Goal: Task Accomplishment & Management: Contribute content

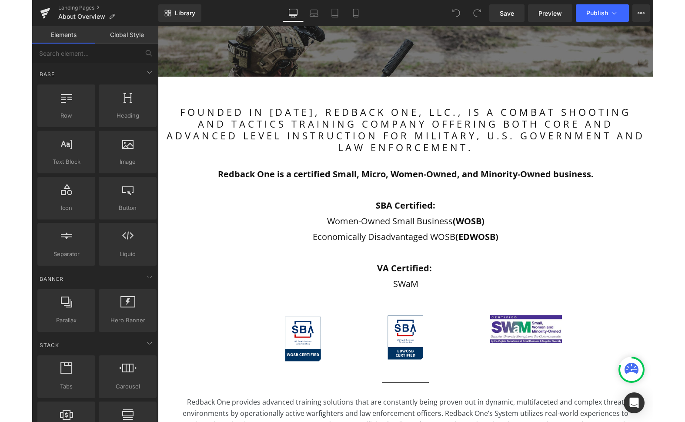
scroll to position [184, 0]
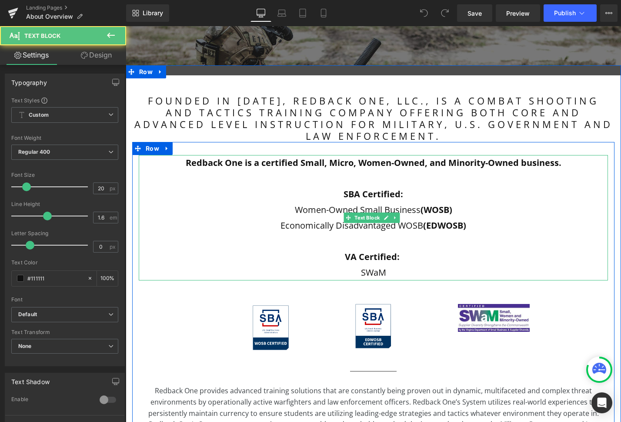
drag, startPoint x: 358, startPoint y: 271, endPoint x: 416, endPoint y: 271, distance: 57.4
click at [358, 271] on p "SWaM" at bounding box center [373, 273] width 469 height 16
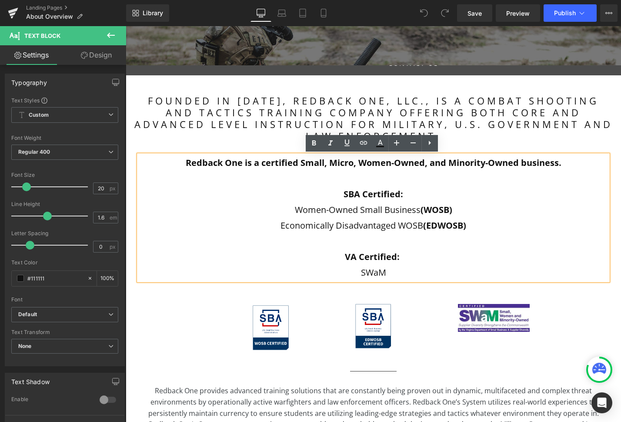
click at [360, 273] on p "SWaM" at bounding box center [373, 273] width 469 height 16
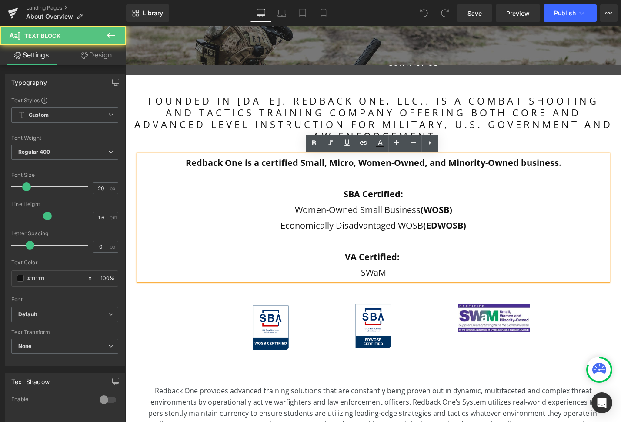
click at [360, 273] on p "SWaM" at bounding box center [373, 273] width 469 height 16
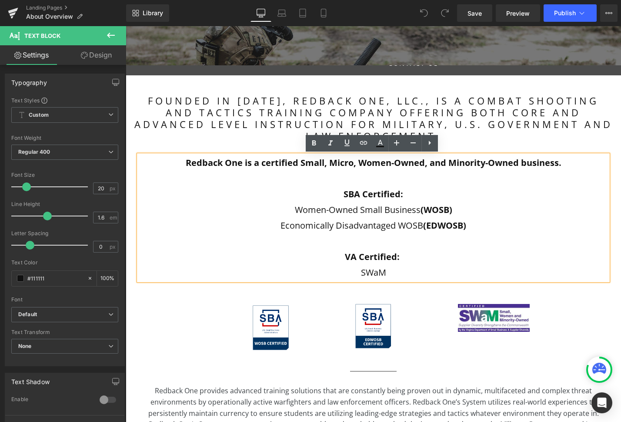
click at [379, 272] on p "SWaM" at bounding box center [373, 273] width 469 height 16
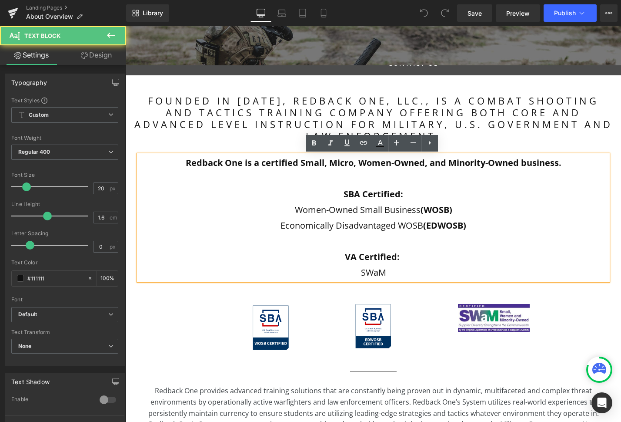
drag, startPoint x: 360, startPoint y: 273, endPoint x: 365, endPoint y: 272, distance: 4.4
click at [360, 273] on p "SWaM" at bounding box center [373, 273] width 469 height 16
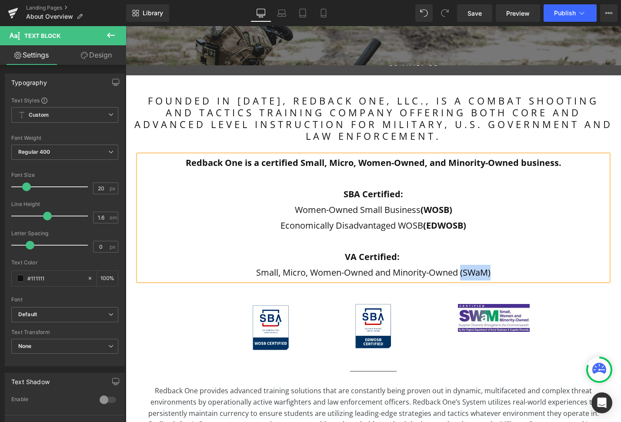
drag, startPoint x: 496, startPoint y: 274, endPoint x: 458, endPoint y: 274, distance: 37.9
click at [459, 274] on p "Small, Micro, Women-Owned and Minority-Owned (SWaM)" at bounding box center [373, 273] width 469 height 16
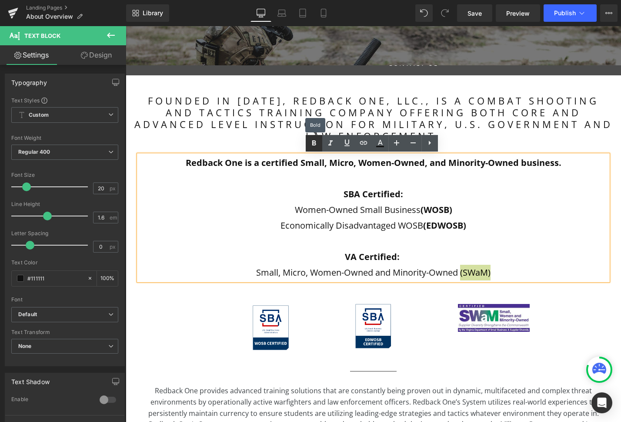
click at [436, 266] on p "Small, Micro, Women-Owned and Minority-Owned (SWaM)" at bounding box center [373, 273] width 469 height 16
click at [482, 12] on link "Save" at bounding box center [474, 12] width 35 height 17
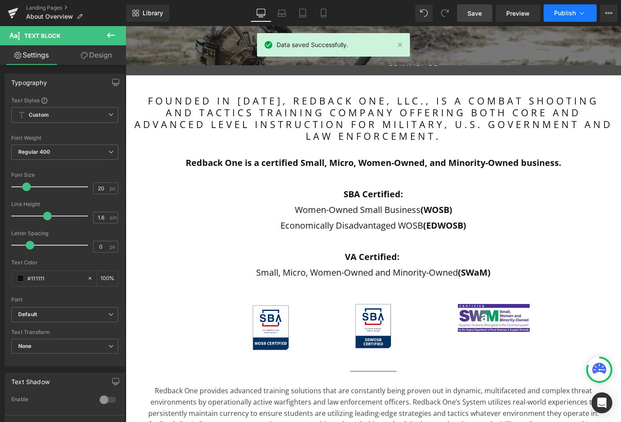
click at [559, 13] on span "Publish" at bounding box center [565, 13] width 22 height 7
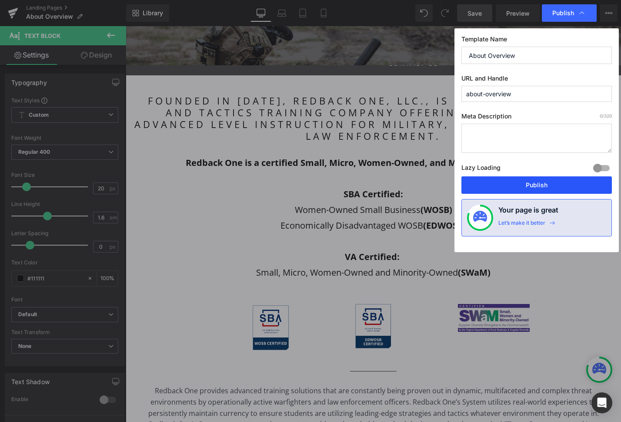
click at [0, 0] on button "Publish" at bounding box center [0, 0] width 0 height 0
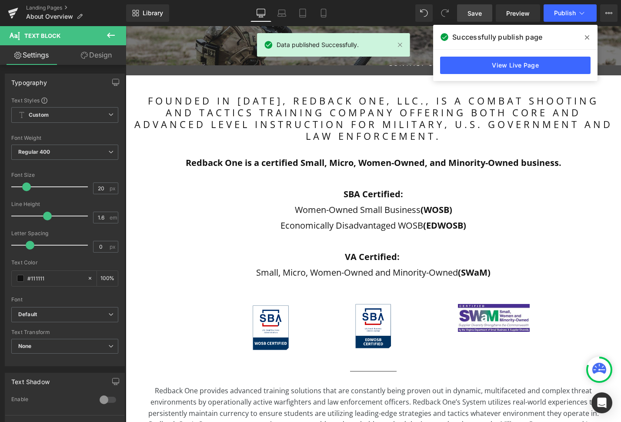
click at [590, 38] on span at bounding box center [587, 37] width 14 height 14
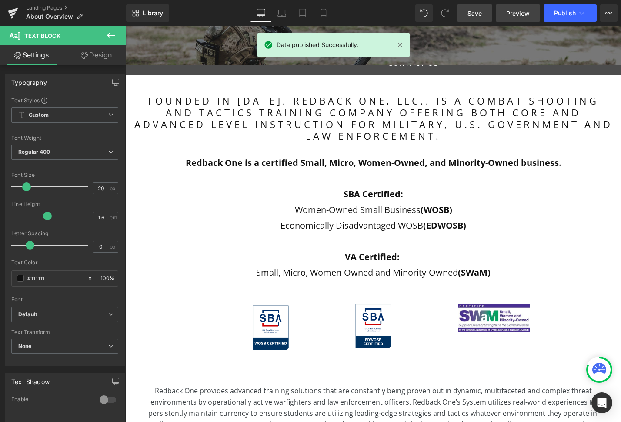
click at [526, 16] on span "Preview" at bounding box center [517, 13] width 23 height 9
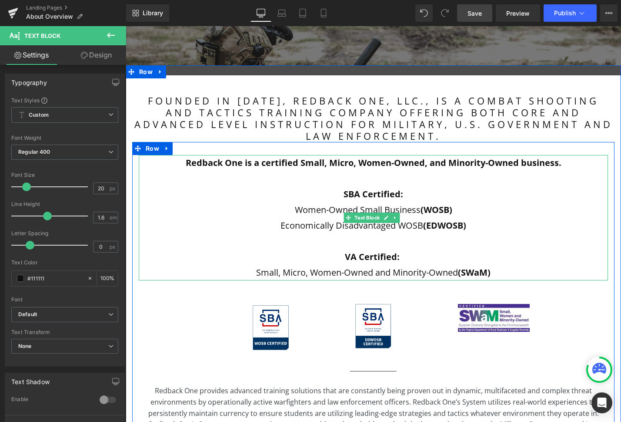
click at [327, 166] on b "Redback One is a certified Small, Micro, Women-Owned, and Minority-Owned busine…" at bounding box center [374, 163] width 376 height 12
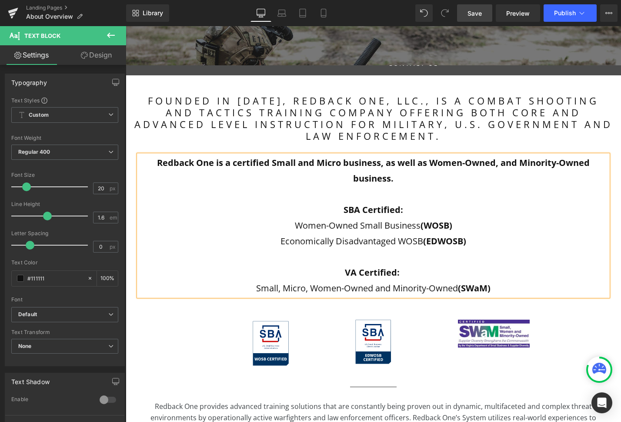
click at [587, 164] on b "Redback One is a certified Small and Micro business, as well as Women-Owned, an…" at bounding box center [373, 170] width 433 height 27
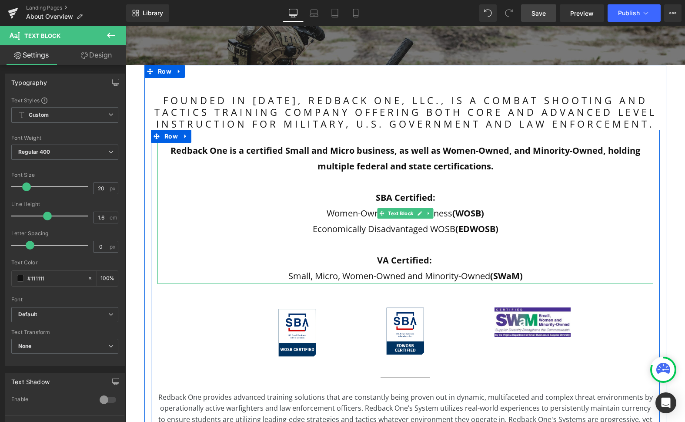
click at [401, 261] on strong "VA Certified:" at bounding box center [404, 260] width 55 height 12
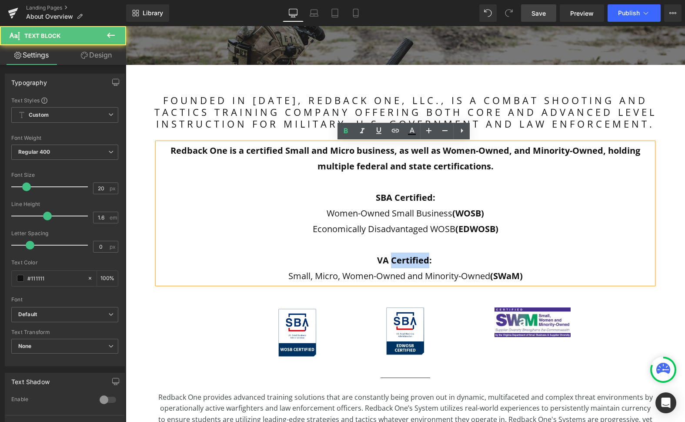
click at [401, 261] on strong "VA Certified:" at bounding box center [404, 260] width 55 height 12
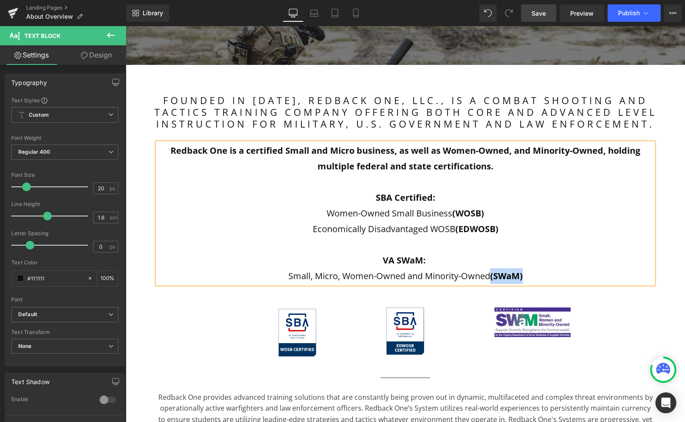
drag, startPoint x: 529, startPoint y: 276, endPoint x: 488, endPoint y: 277, distance: 40.9
click at [489, 277] on p "Small, Micro, Women-Owned and Minority-Owned (SWaM)" at bounding box center [405, 276] width 496 height 16
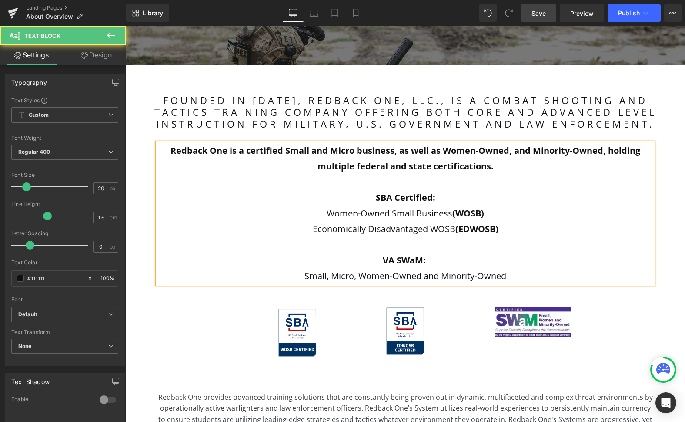
click at [407, 198] on strong "SBA Certified:" at bounding box center [406, 197] width 60 height 12
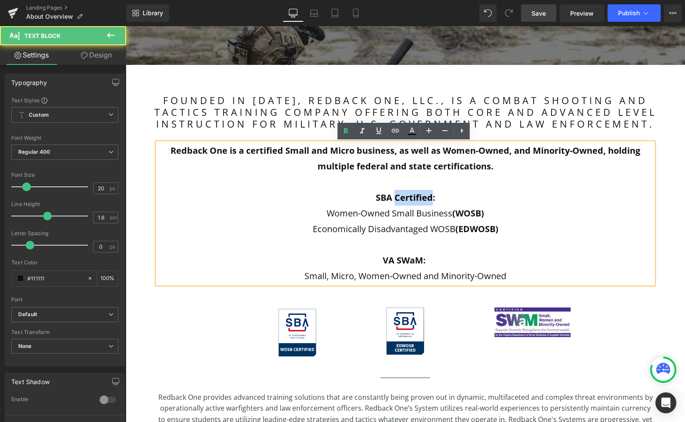
click at [407, 197] on strong "SBA Certified:" at bounding box center [406, 197] width 60 height 12
click at [406, 197] on strong "SBA Certified:" at bounding box center [406, 197] width 60 height 12
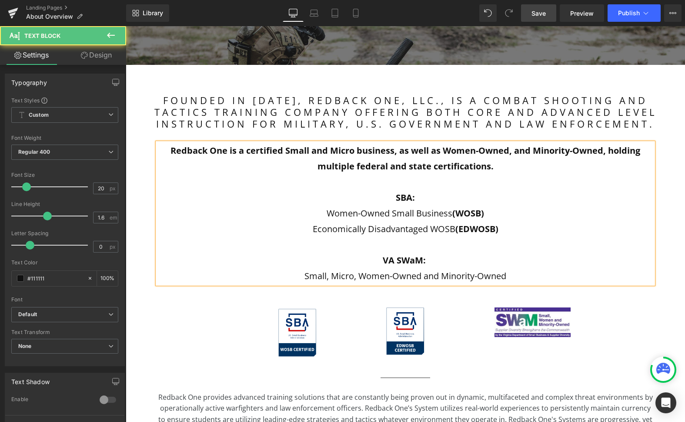
click at [395, 186] on p at bounding box center [405, 182] width 496 height 16
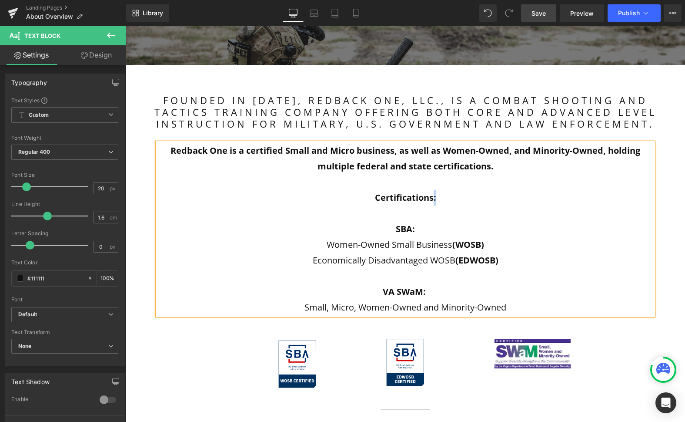
drag, startPoint x: 444, startPoint y: 199, endPoint x: 436, endPoint y: 197, distance: 8.1
click at [431, 197] on p "Certifications:" at bounding box center [405, 198] width 496 height 16
drag, startPoint x: 438, startPoint y: 198, endPoint x: 373, endPoint y: 199, distance: 64.4
click at [376, 199] on p "Certifications" at bounding box center [405, 198] width 496 height 16
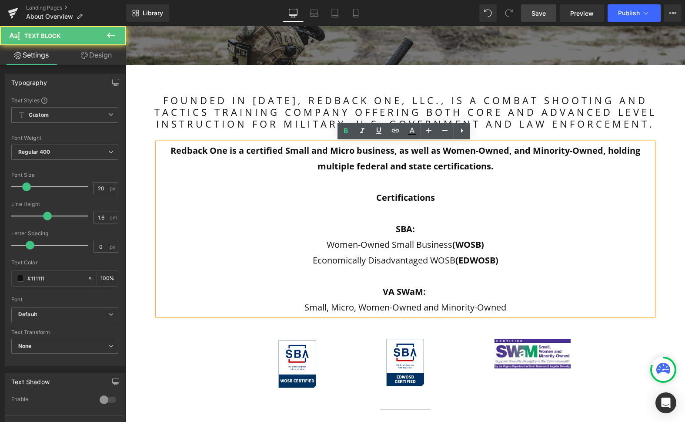
click at [372, 198] on p "Certifications" at bounding box center [405, 198] width 496 height 16
click at [450, 196] on p "** Certifications" at bounding box center [405, 198] width 496 height 16
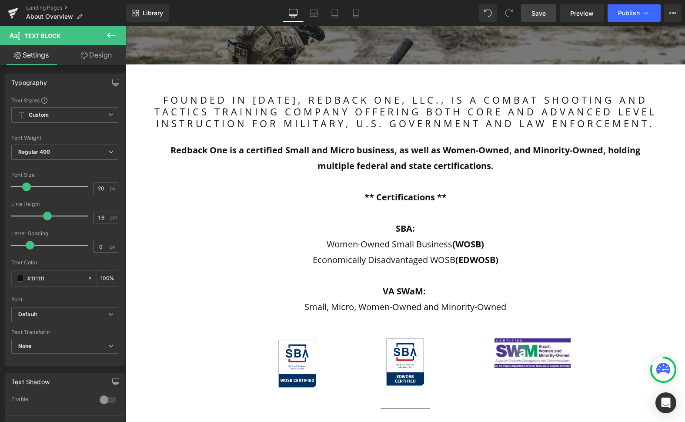
click at [543, 14] on span "Save" at bounding box center [539, 13] width 14 height 9
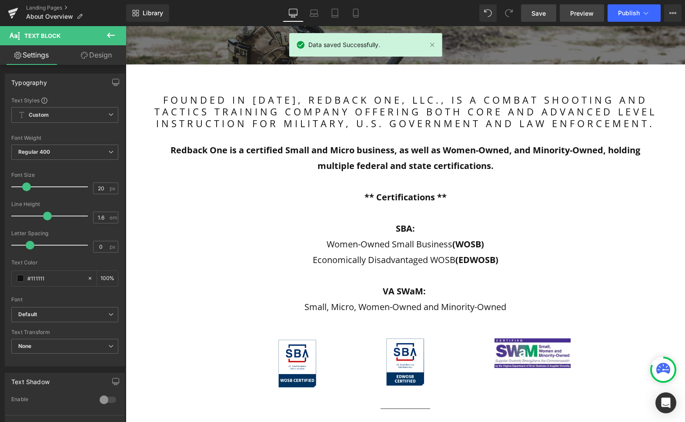
click at [583, 16] on span "Preview" at bounding box center [581, 13] width 23 height 9
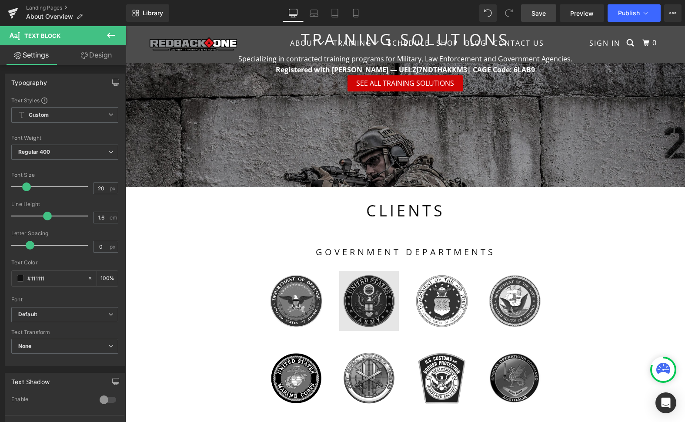
scroll to position [894, 0]
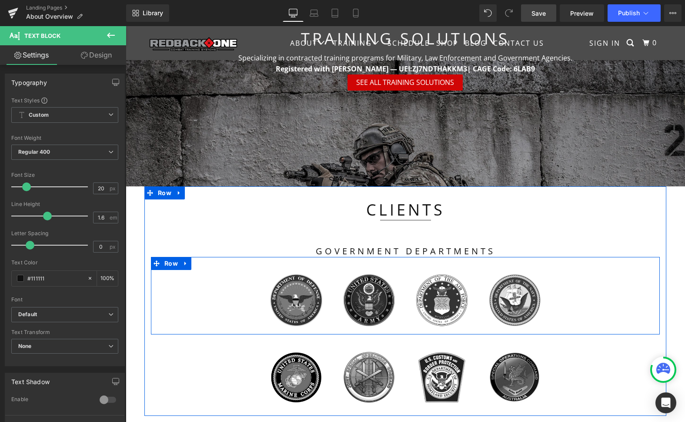
click at [184, 260] on icon at bounding box center [186, 263] width 6 height 7
click at [196, 260] on icon at bounding box center [197, 263] width 6 height 7
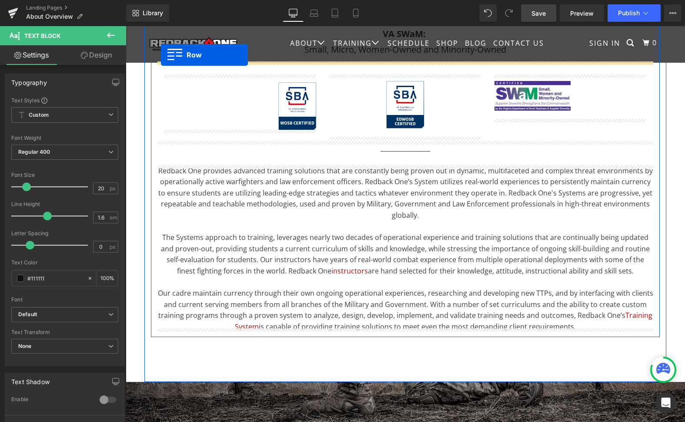
scroll to position [415, 0]
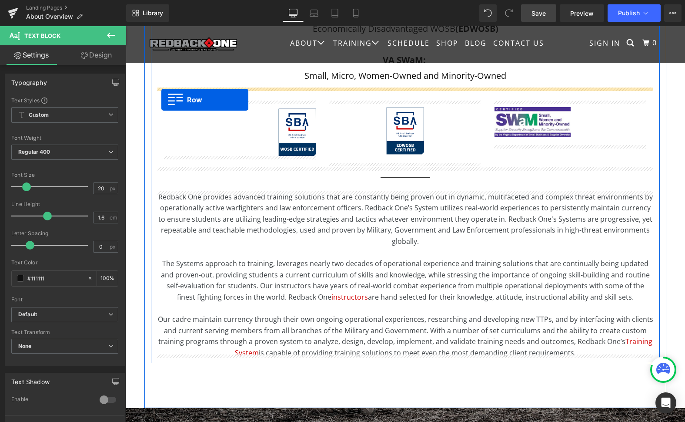
drag, startPoint x: 156, startPoint y: 232, endPoint x: 161, endPoint y: 100, distance: 132.4
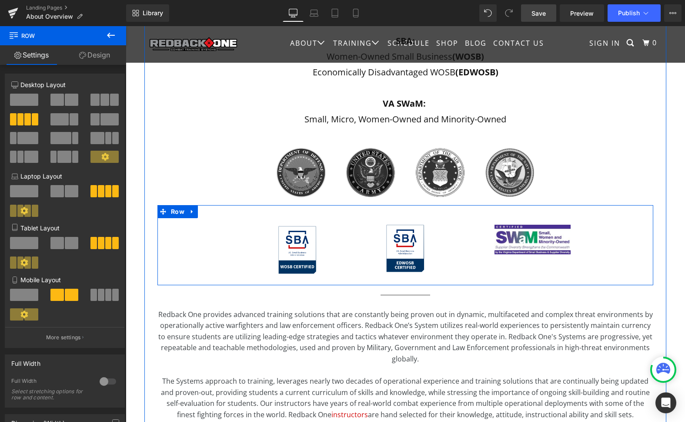
scroll to position [370, 0]
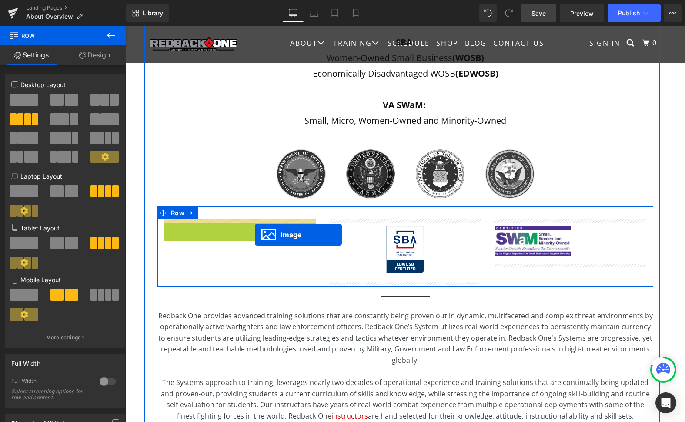
drag, startPoint x: 282, startPoint y: 246, endPoint x: 255, endPoint y: 235, distance: 29.2
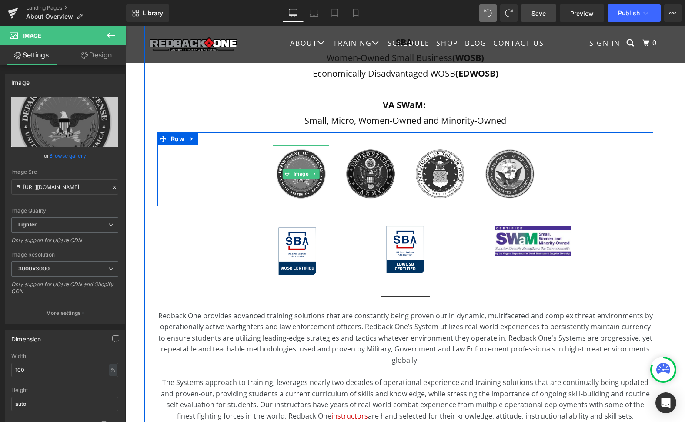
click at [312, 174] on icon at bounding box center [314, 173] width 5 height 5
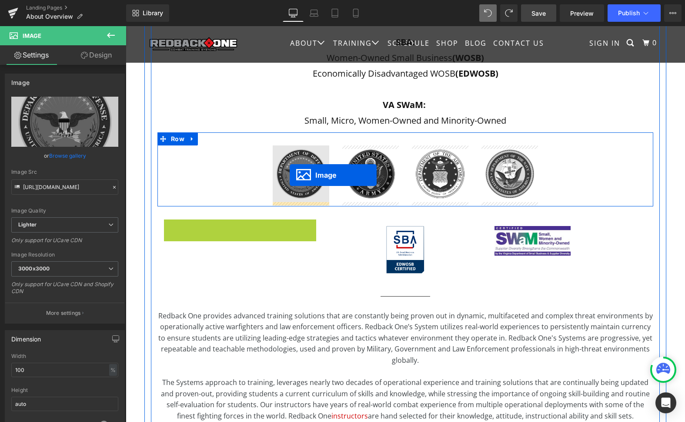
drag, startPoint x: 281, startPoint y: 247, endPoint x: 290, endPoint y: 175, distance: 72.7
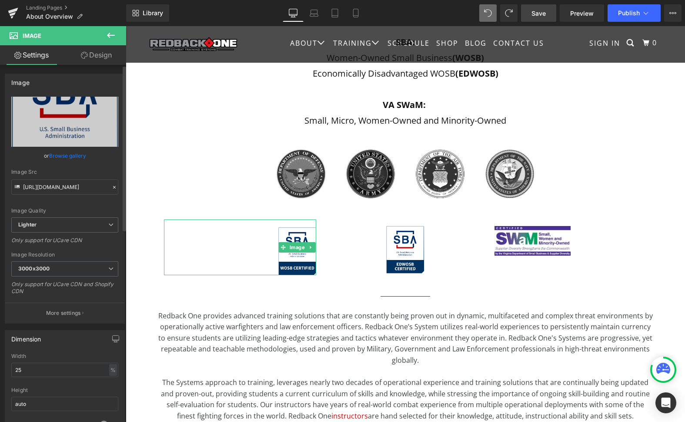
click at [87, 203] on div "Image Quality Lighter Lightest Lighter Lighter Lightest Only support for UCare …" at bounding box center [64, 157] width 107 height 121
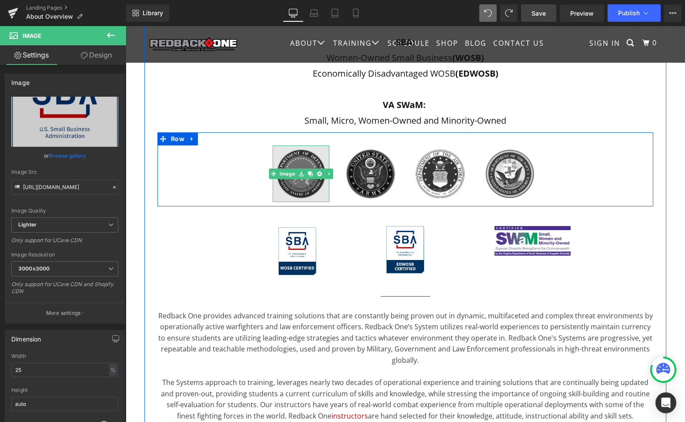
click at [296, 158] on img at bounding box center [301, 173] width 57 height 57
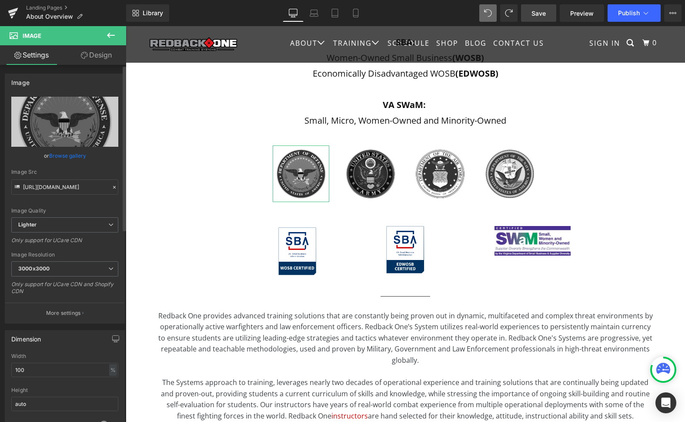
click at [77, 154] on link "Browse gallery" at bounding box center [67, 155] width 37 height 15
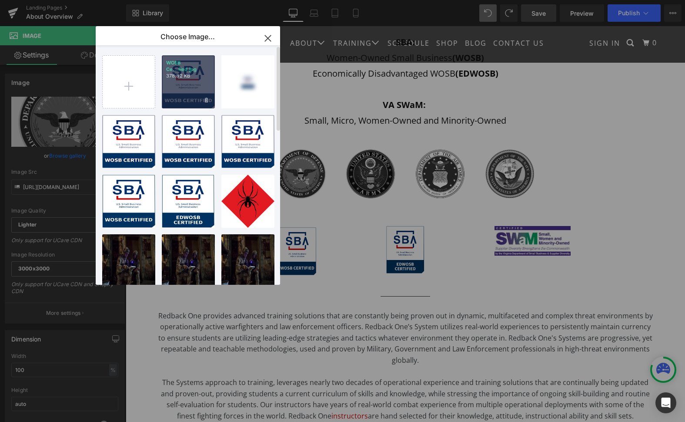
click at [181, 87] on div "WOSB Ce...fied.jpg 378.32 KB" at bounding box center [188, 81] width 53 height 53
type input "[URL][DOMAIN_NAME]"
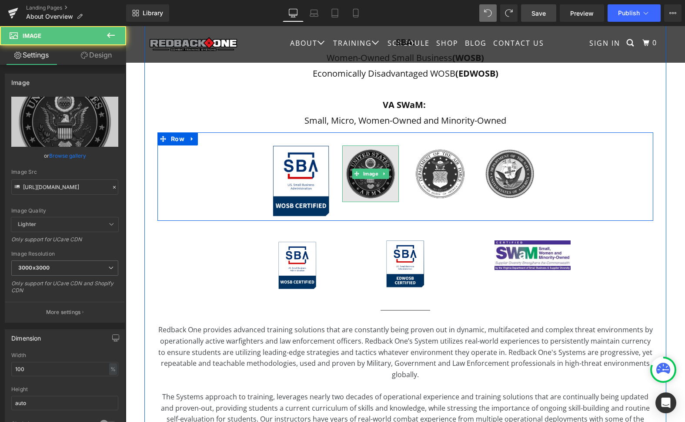
click at [365, 164] on img at bounding box center [370, 173] width 57 height 57
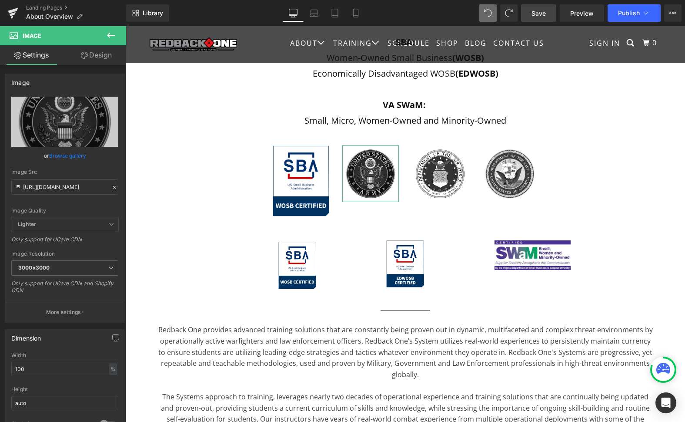
click at [64, 157] on link "Browse gallery" at bounding box center [67, 155] width 37 height 15
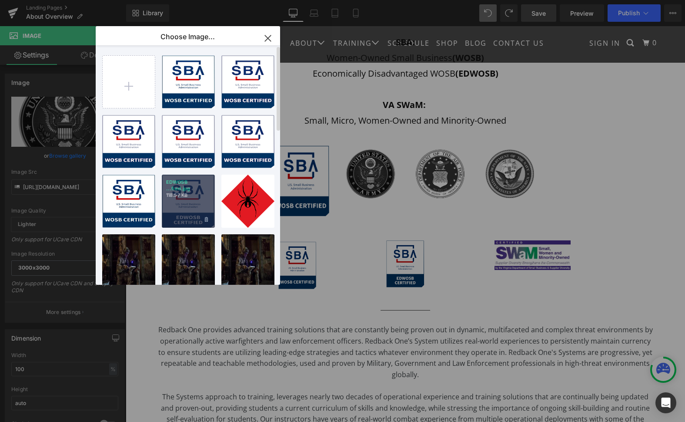
click at [202, 185] on p "EDWOSB ...fied.jpg" at bounding box center [188, 185] width 44 height 13
type input "[URL][DOMAIN_NAME]"
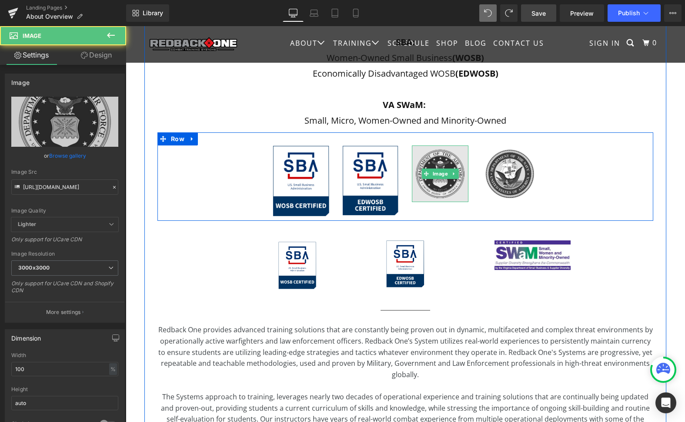
click at [437, 182] on img at bounding box center [440, 173] width 57 height 57
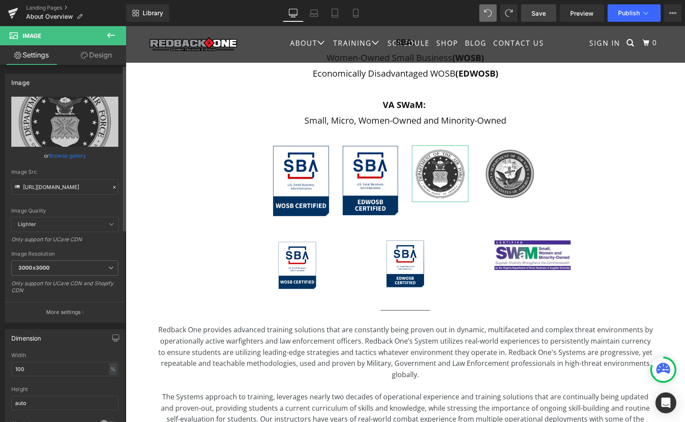
click at [57, 156] on link "Browse gallery" at bounding box center [67, 155] width 37 height 15
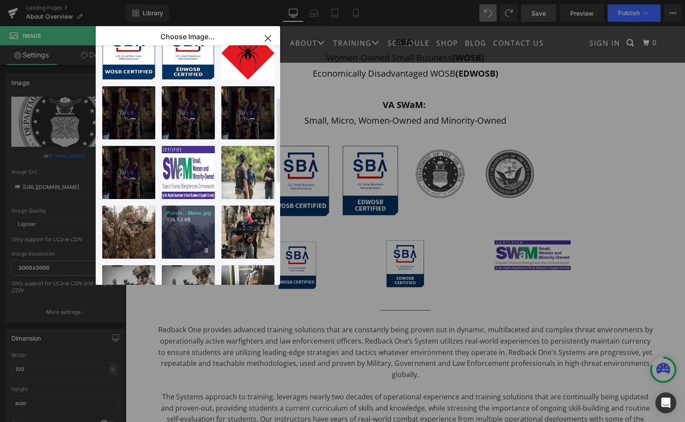
scroll to position [155, 0]
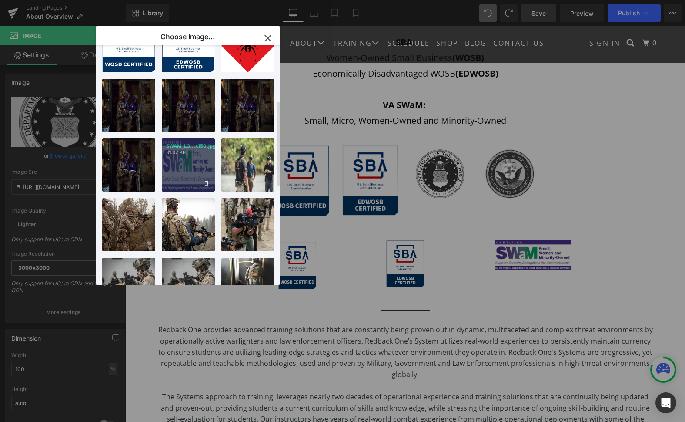
click at [182, 173] on div "SWAM_LO...x150.jpg 31.37 KB" at bounding box center [188, 164] width 53 height 53
type input "[URL][DOMAIN_NAME]"
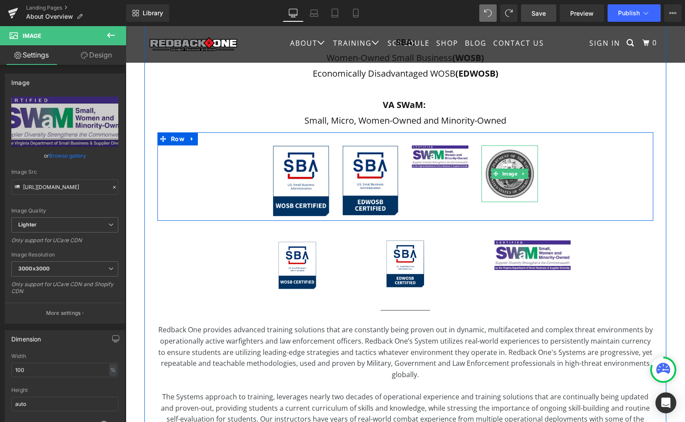
click at [523, 173] on icon at bounding box center [523, 173] width 5 height 5
click at [526, 174] on icon at bounding box center [528, 173] width 5 height 5
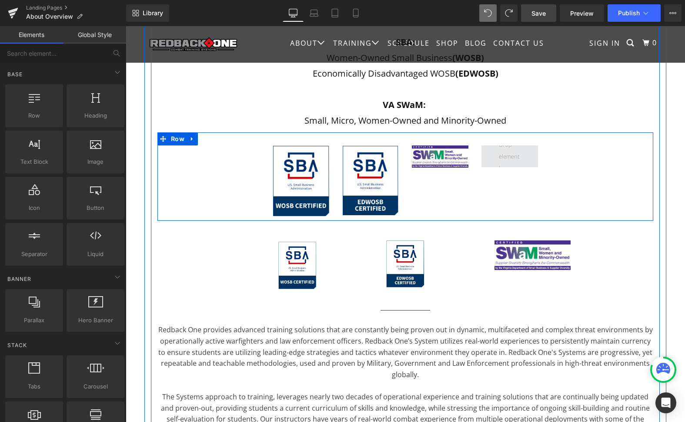
click at [511, 159] on span at bounding box center [510, 157] width 28 height 40
click at [238, 173] on div "Image Image Image Row" at bounding box center [405, 176] width 496 height 88
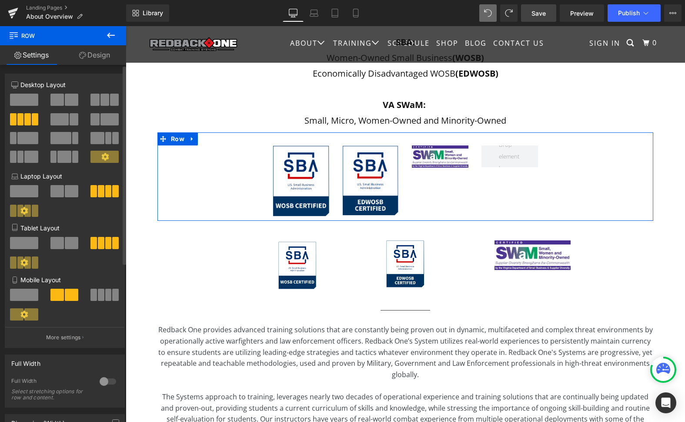
click at [110, 101] on span at bounding box center [114, 100] width 9 height 12
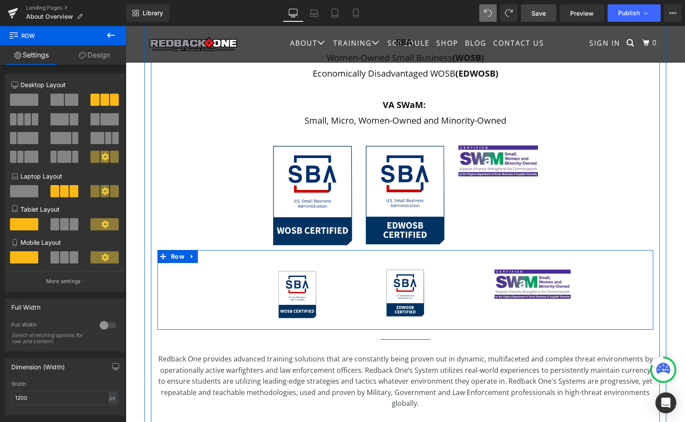
click at [191, 256] on icon at bounding box center [192, 256] width 2 height 4
click at [214, 255] on icon at bounding box center [215, 256] width 6 height 7
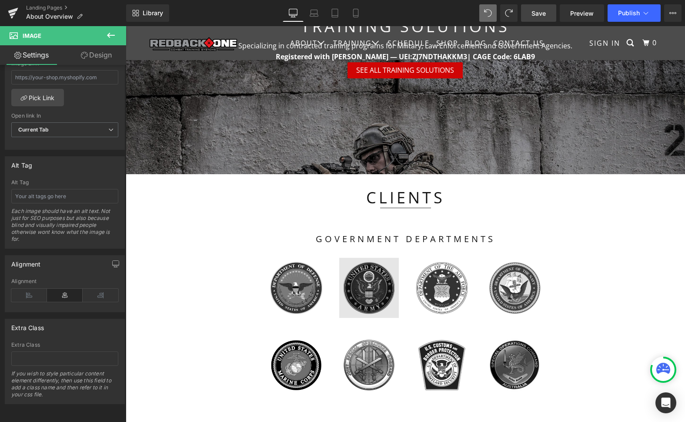
scroll to position [948, 0]
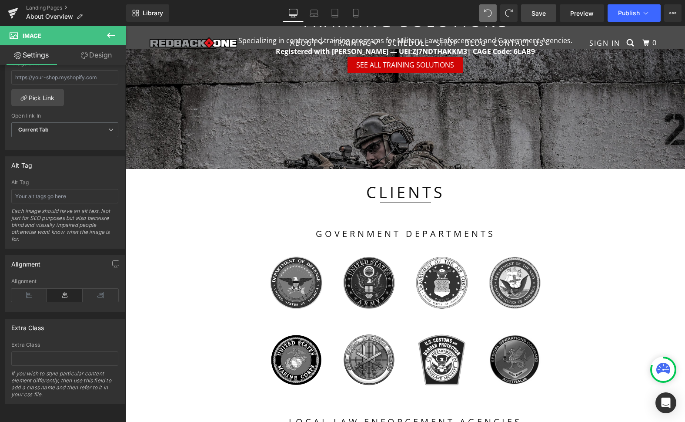
click at [296, 282] on div "Image" at bounding box center [296, 282] width 60 height 60
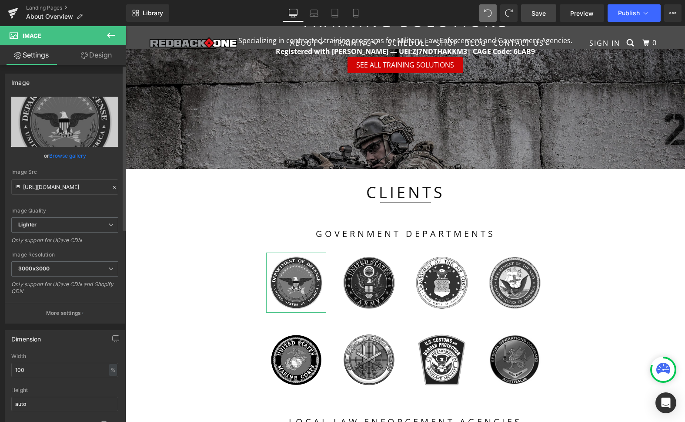
scroll to position [0, 0]
click at [97, 58] on link "Design" at bounding box center [96, 55] width 63 height 20
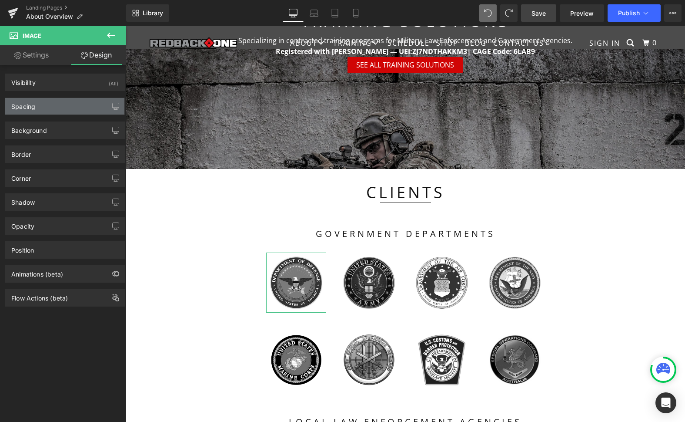
click at [51, 108] on div "Spacing" at bounding box center [64, 106] width 119 height 17
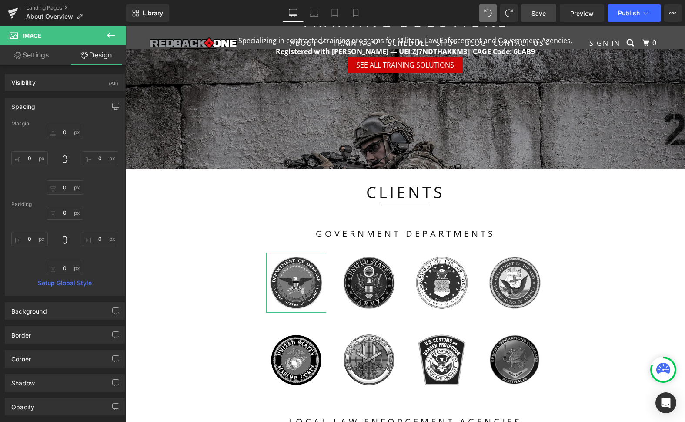
click at [38, 56] on link "Settings" at bounding box center [31, 55] width 63 height 20
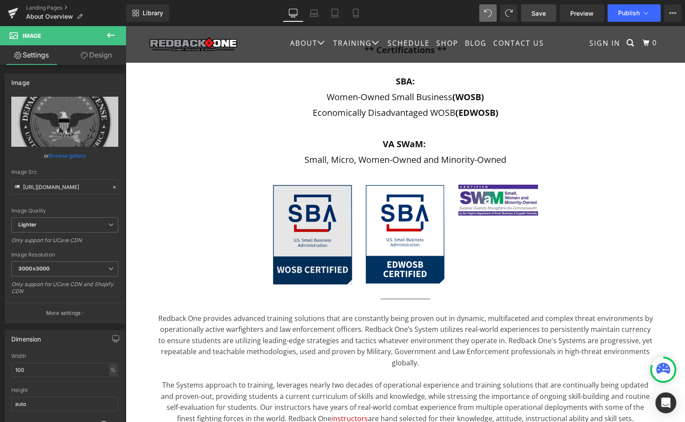
scroll to position [328, 0]
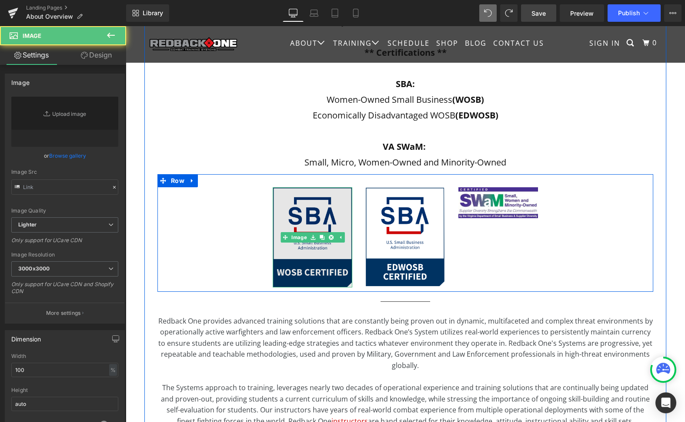
click at [338, 250] on img at bounding box center [313, 237] width 80 height 100
type input "[URL][DOMAIN_NAME]"
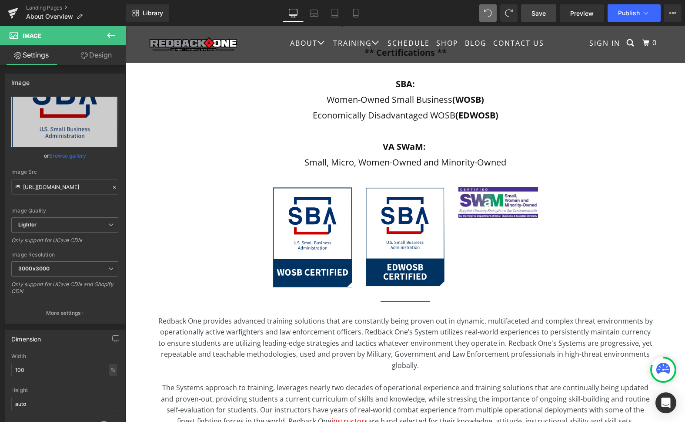
click at [93, 57] on link "Design" at bounding box center [96, 55] width 63 height 20
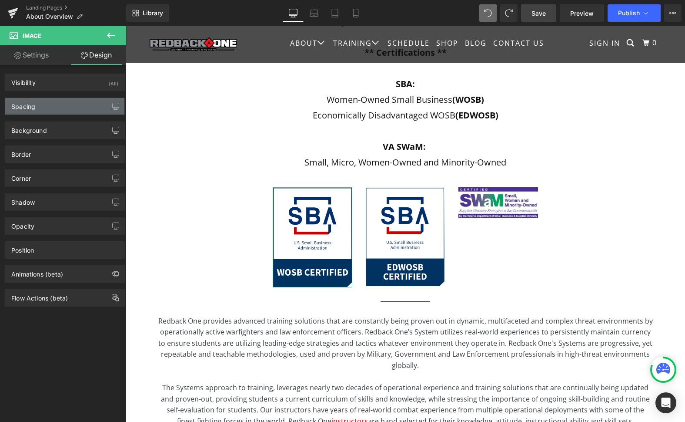
click at [54, 108] on div "Spacing" at bounding box center [64, 106] width 119 height 17
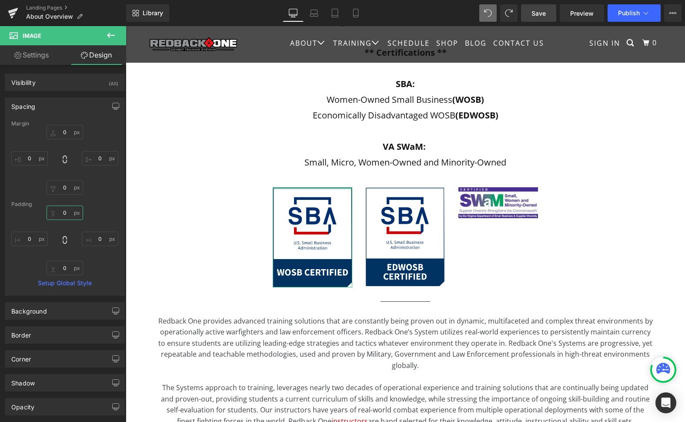
click at [64, 213] on input "0" at bounding box center [65, 212] width 37 height 14
type input "0"
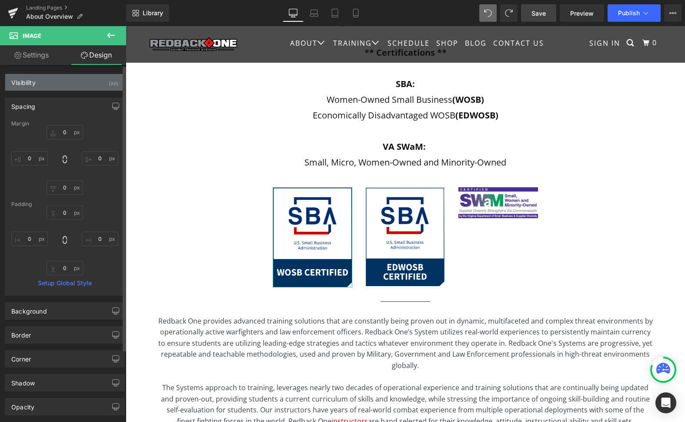
click at [69, 79] on div "Visibility (All)" at bounding box center [64, 82] width 119 height 17
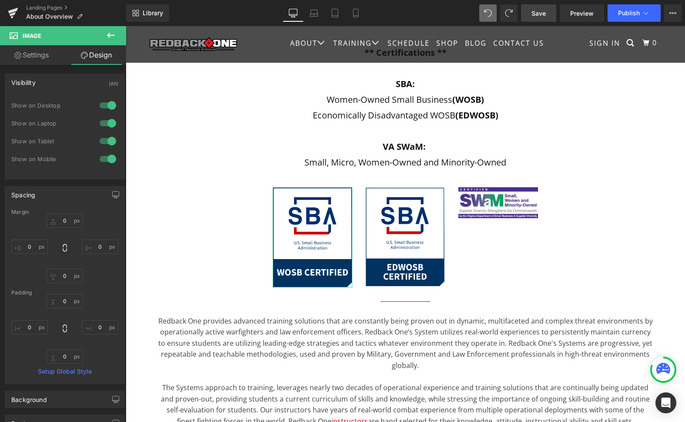
click at [50, 57] on link "Settings" at bounding box center [31, 55] width 63 height 20
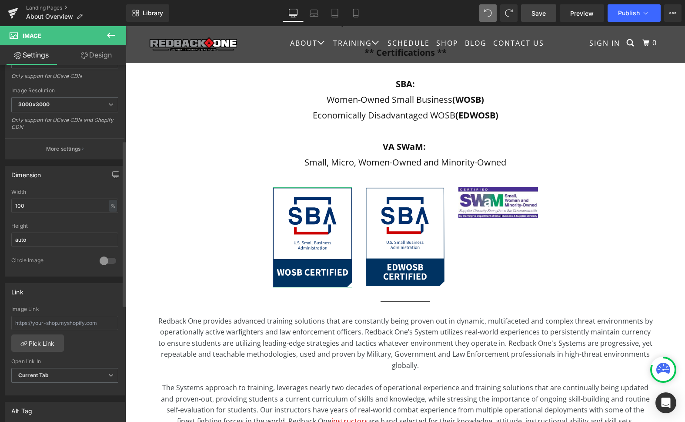
scroll to position [164, 0]
click at [47, 205] on input "100" at bounding box center [64, 205] width 107 height 14
click at [41, 244] on input "auto" at bounding box center [64, 239] width 107 height 14
click at [39, 238] on input "auto" at bounding box center [64, 239] width 107 height 14
click at [34, 207] on input "100" at bounding box center [64, 205] width 107 height 14
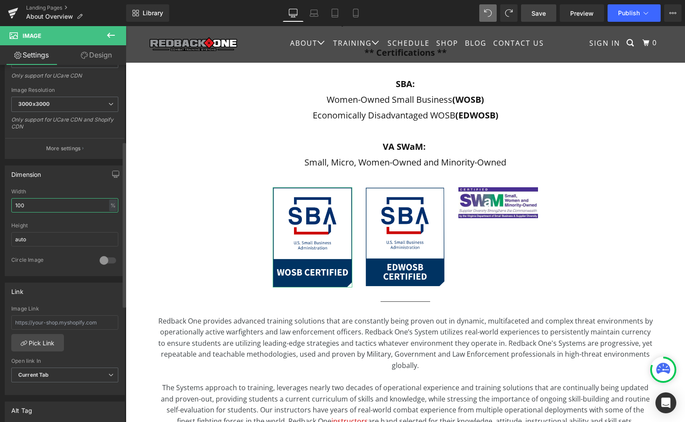
drag, startPoint x: 34, startPoint y: 207, endPoint x: 23, endPoint y: 205, distance: 11.0
click at [23, 205] on input "100" at bounding box center [64, 205] width 107 height 14
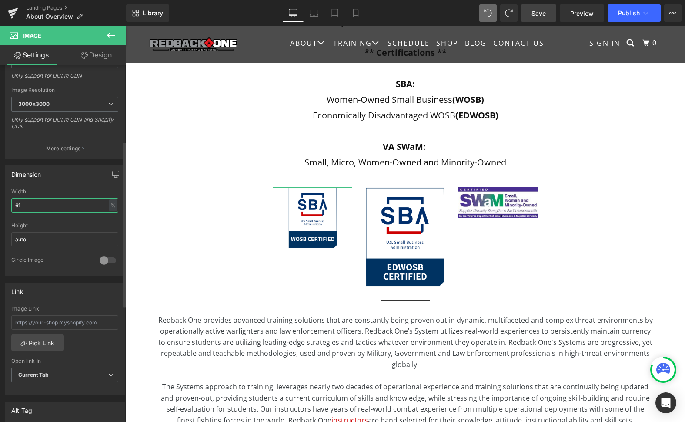
type input "60"
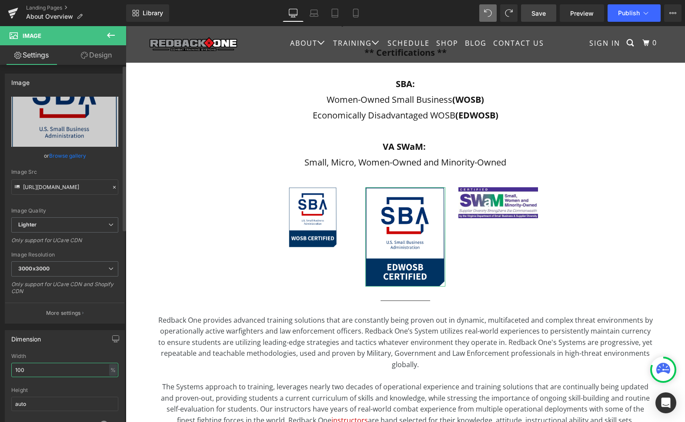
click at [32, 368] on input "100" at bounding box center [64, 369] width 107 height 14
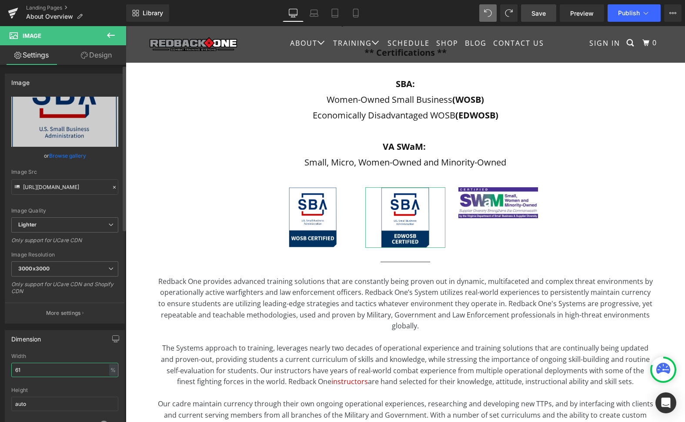
type input "60"
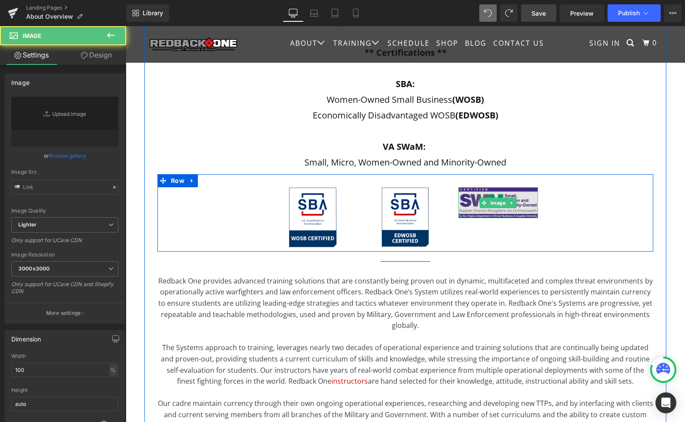
type input "[URL][DOMAIN_NAME]"
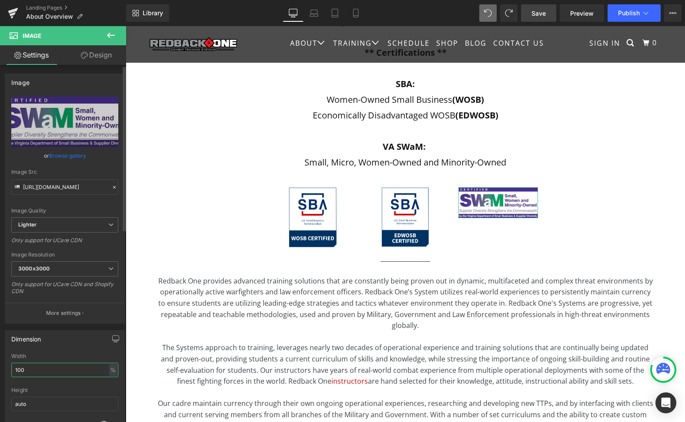
click at [36, 369] on input "100" at bounding box center [64, 369] width 107 height 14
type input "100"
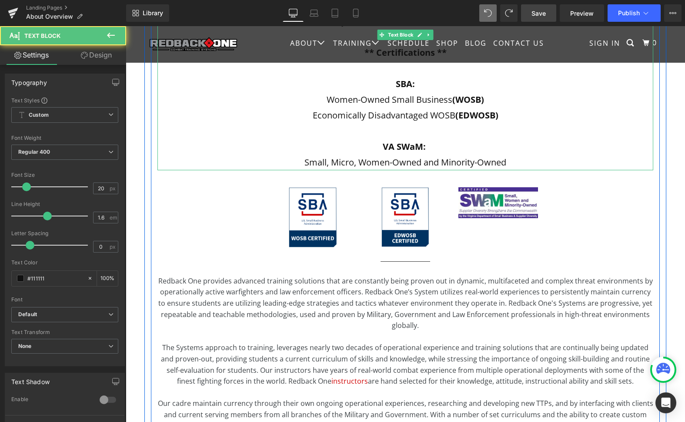
click at [230, 144] on p "VA SWaM:" at bounding box center [405, 147] width 496 height 16
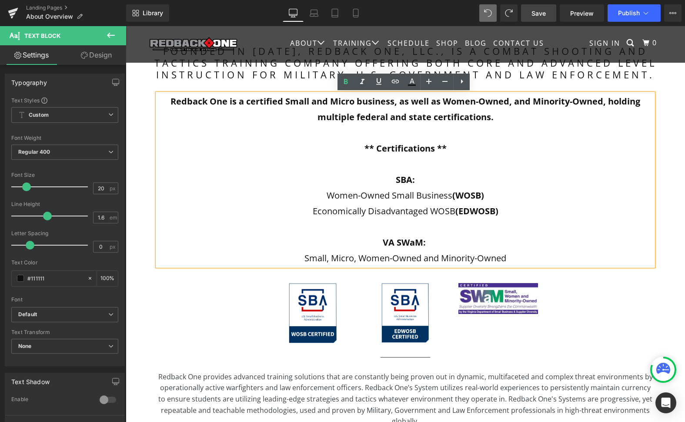
scroll to position [232, 0]
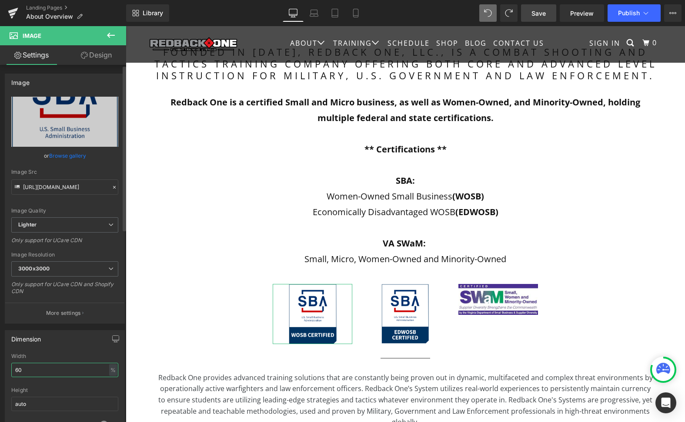
click at [58, 365] on input "60" at bounding box center [64, 369] width 107 height 14
type input "50"
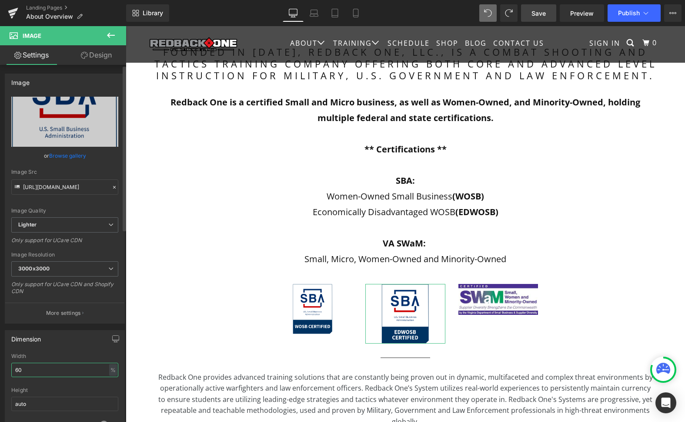
click at [41, 367] on input "60" at bounding box center [64, 369] width 107 height 14
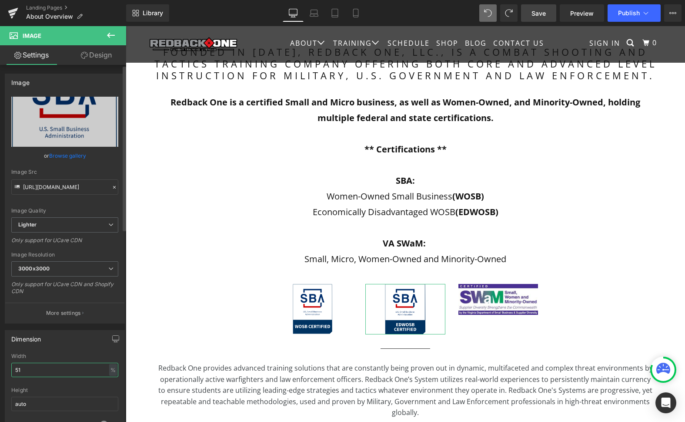
type input "50"
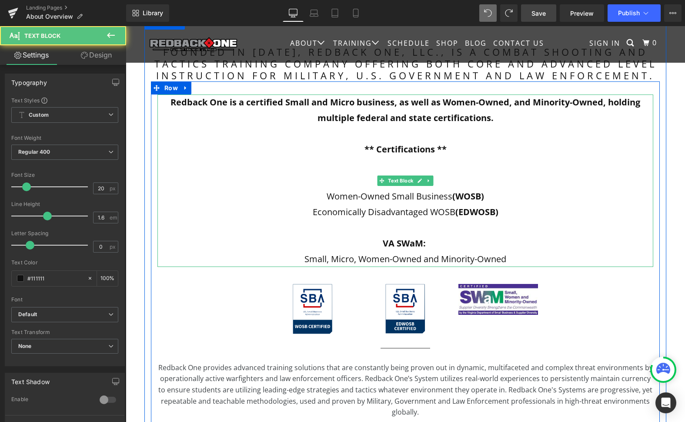
click at [574, 245] on p "VA SWaM:" at bounding box center [405, 243] width 496 height 16
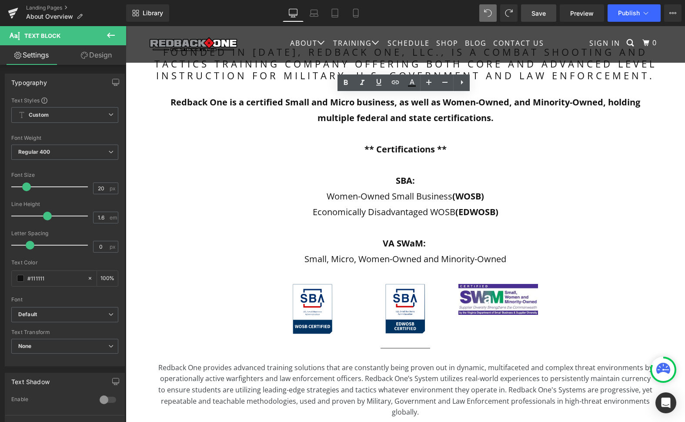
click at [541, 16] on span "Save" at bounding box center [539, 13] width 14 height 9
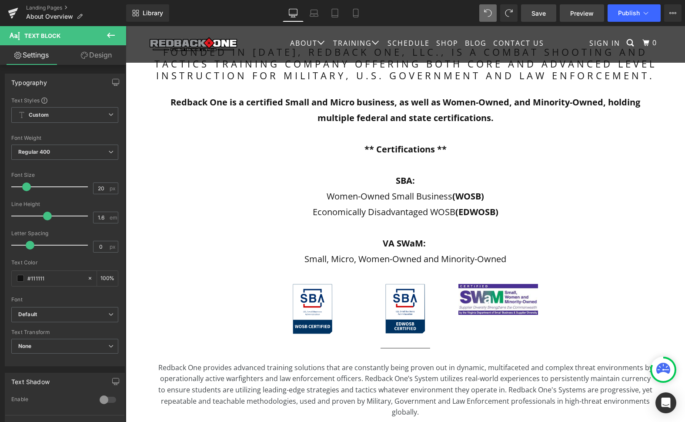
click at [589, 14] on span "Preview" at bounding box center [581, 13] width 23 height 9
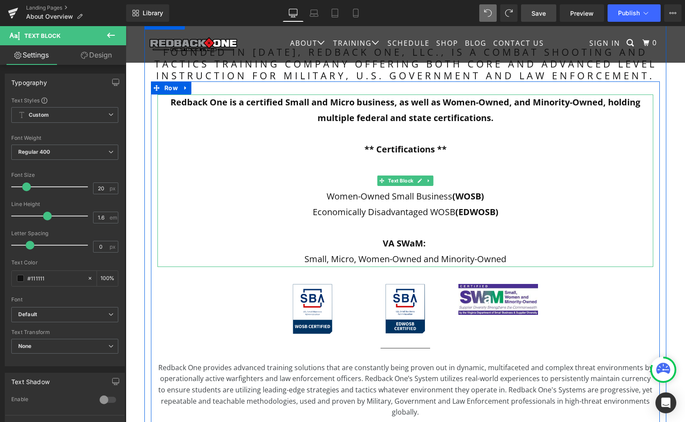
drag, startPoint x: 449, startPoint y: 148, endPoint x: 469, endPoint y: 148, distance: 20.9
click at [449, 148] on p "** Certifications **" at bounding box center [405, 149] width 496 height 16
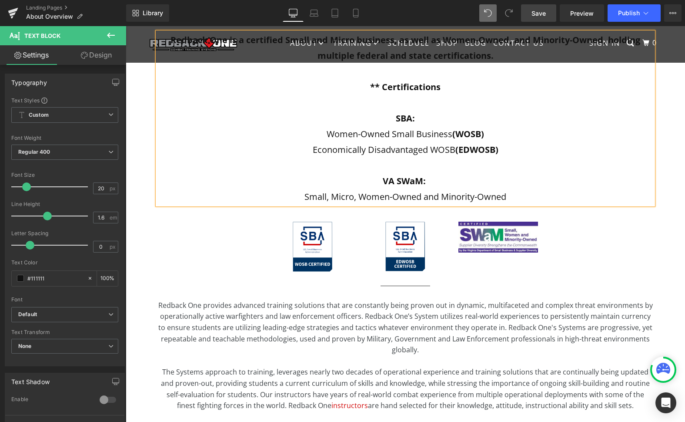
scroll to position [288, 0]
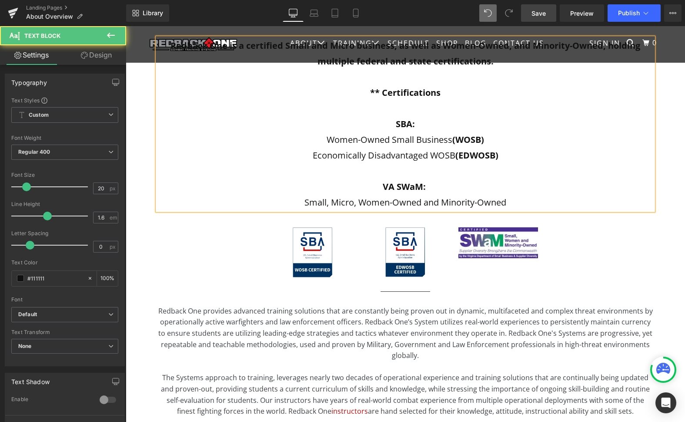
click at [383, 93] on strong "** Certifications" at bounding box center [405, 93] width 70 height 12
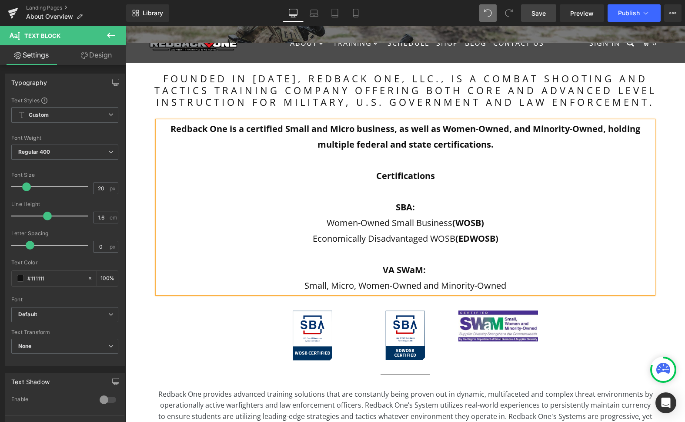
scroll to position [205, 0]
drag, startPoint x: 437, startPoint y: 177, endPoint x: 376, endPoint y: 178, distance: 61.4
click at [376, 178] on p "Certifications" at bounding box center [405, 176] width 496 height 16
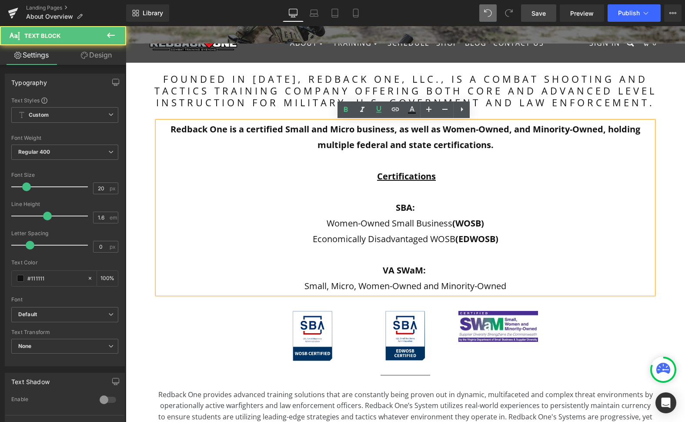
click at [498, 195] on p at bounding box center [405, 192] width 496 height 16
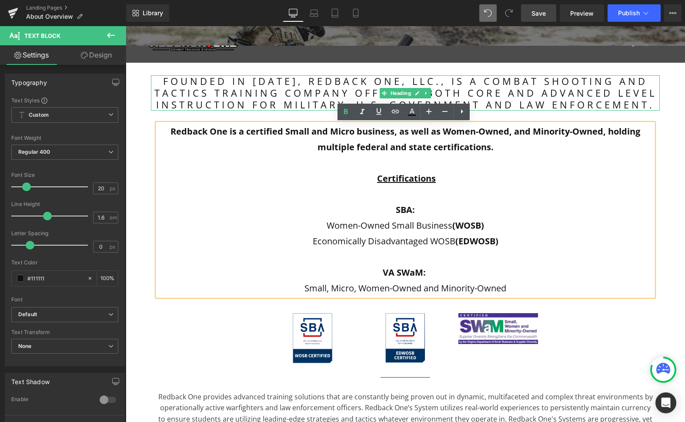
scroll to position [204, 0]
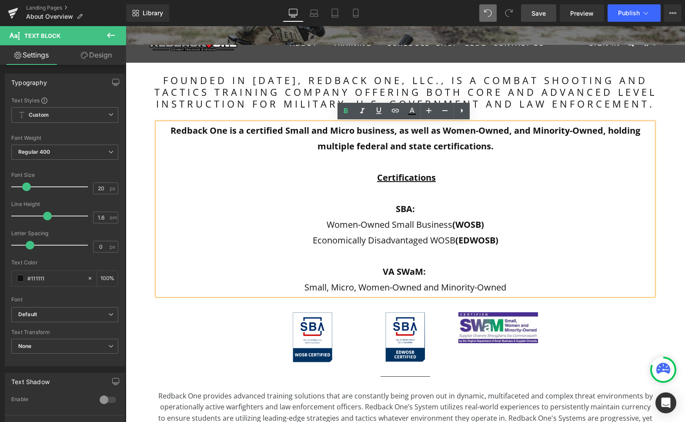
click at [542, 17] on span "Save" at bounding box center [539, 13] width 14 height 9
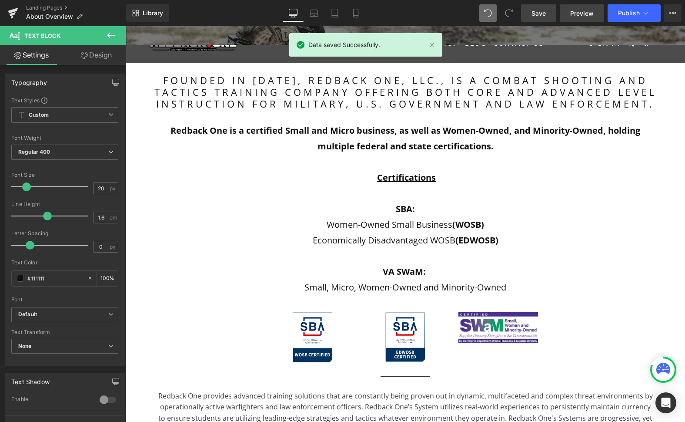
click at [588, 15] on span "Preview" at bounding box center [581, 13] width 23 height 9
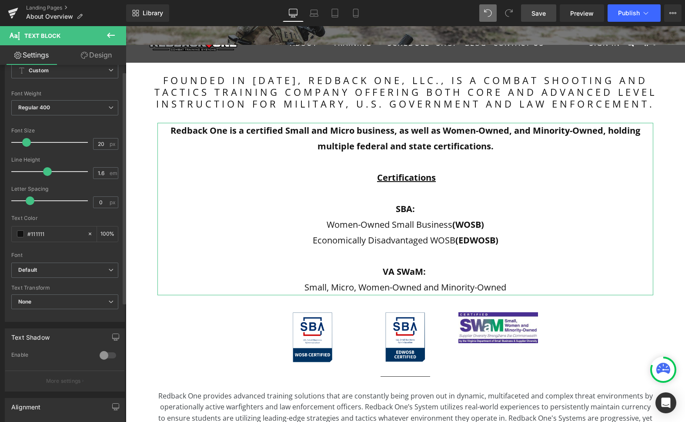
scroll to position [0, 0]
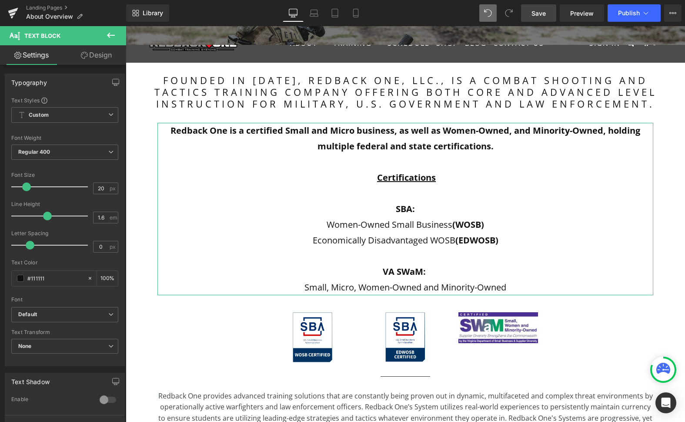
click at [91, 54] on link "Design" at bounding box center [96, 55] width 63 height 20
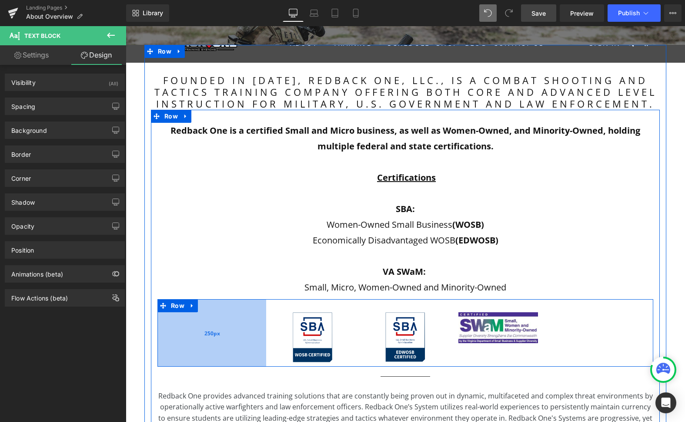
click at [237, 335] on div "250px" at bounding box center [211, 332] width 109 height 67
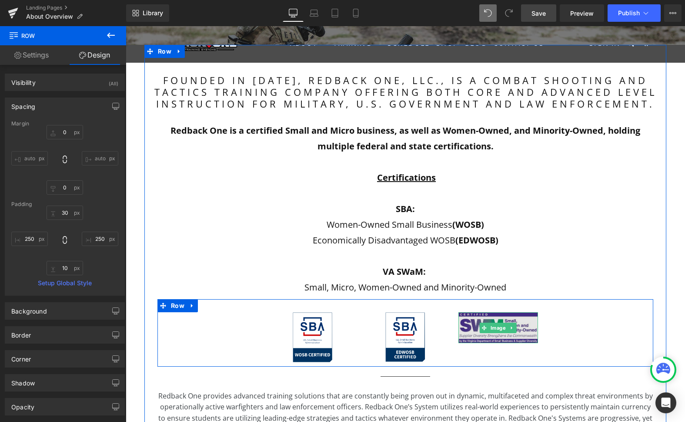
click at [527, 332] on img at bounding box center [499, 327] width 80 height 31
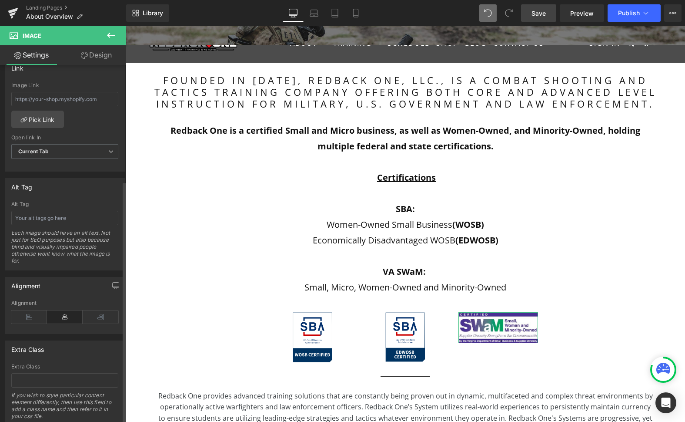
scroll to position [389, 0]
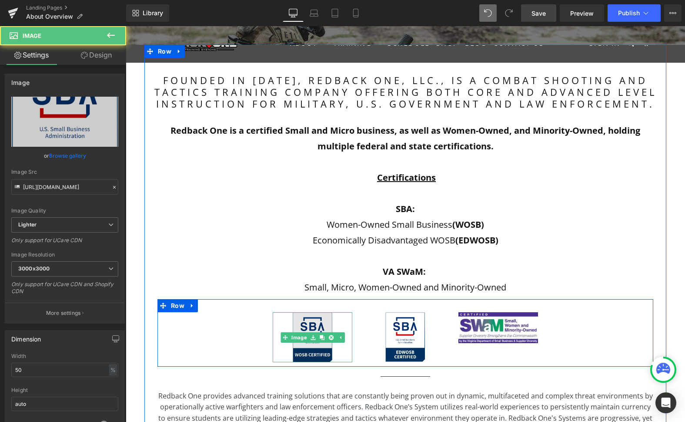
click at [321, 350] on img at bounding box center [313, 337] width 40 height 50
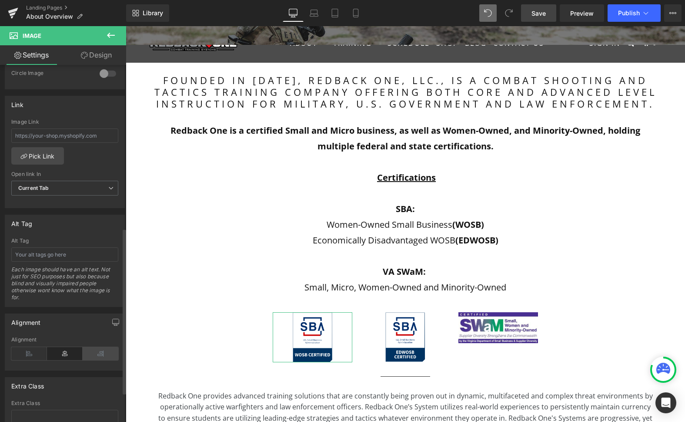
scroll to position [352, 0]
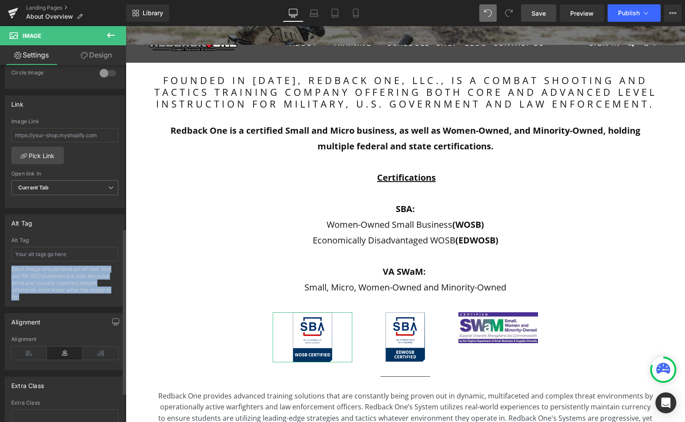
drag, startPoint x: 28, startPoint y: 296, endPoint x: 12, endPoint y: 269, distance: 31.4
click at [12, 269] on div "Each image should have an alt text. Not just for SEO purposes but also because …" at bounding box center [64, 285] width 107 height 40
copy div "Each image should have an alt text. Not just for SEO purposes but also because …"
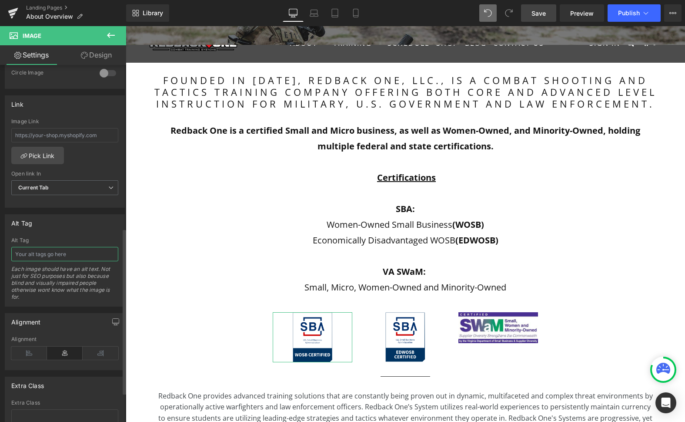
click at [68, 255] on input "text" at bounding box center [64, 254] width 107 height 14
paste input "Logo representing Women-Owned Small Business certification"
type input "Logo representing Women-Owned Small Business certification"
click at [76, 231] on div "Alt Tag Logo representing Women-Owned Small Business certification Alt Tag Logo…" at bounding box center [65, 260] width 120 height 92
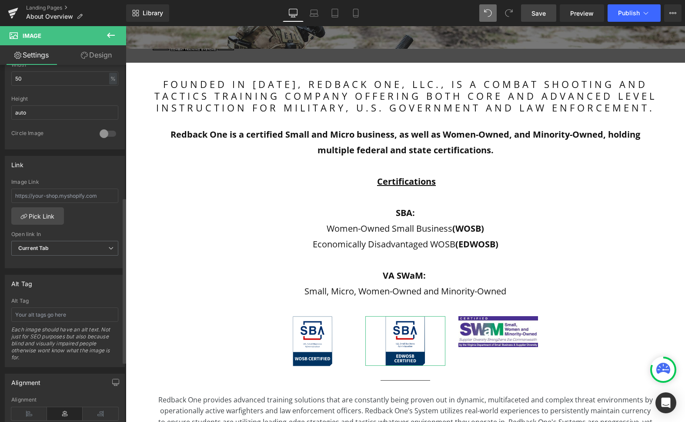
scroll to position [297, 0]
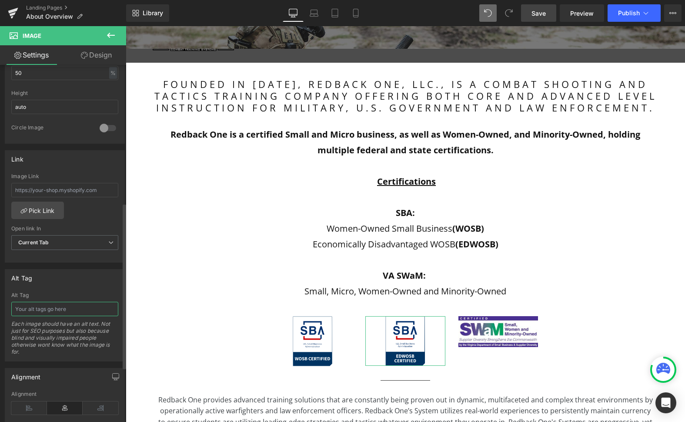
click at [69, 310] on input "text" at bounding box center [64, 309] width 107 height 14
paste input "Logo representing Economically Disadvantaged Women-Owned Small Business certifi…"
type input "Logo representing Economically Disadvantaged Women-Owned Small Business certifi…"
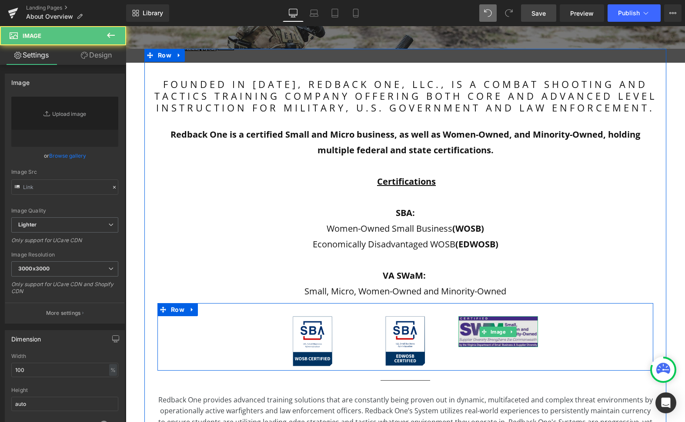
click at [523, 325] on img at bounding box center [499, 331] width 80 height 31
type input "[URL][DOMAIN_NAME]"
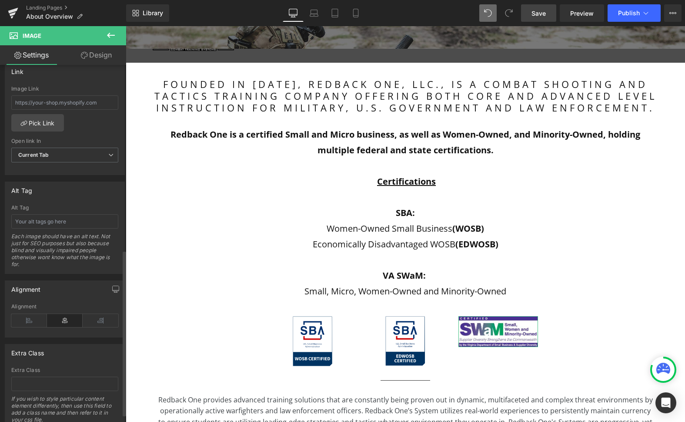
scroll to position [402, 0]
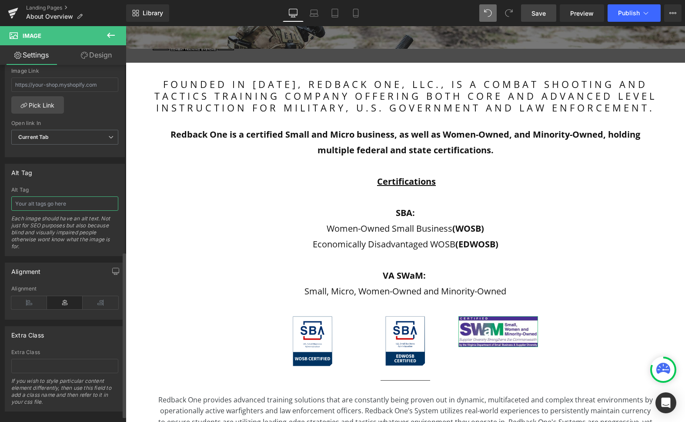
click at [73, 202] on input "text" at bounding box center [64, 203] width 107 height 14
paste input "Logo representing Small, Women-Owned, and Minority-Owned business certification…"
type input "Logo representing Small, Women-Owned, and Minority-Owned business certification…"
click at [540, 18] on link "Save" at bounding box center [538, 12] width 35 height 17
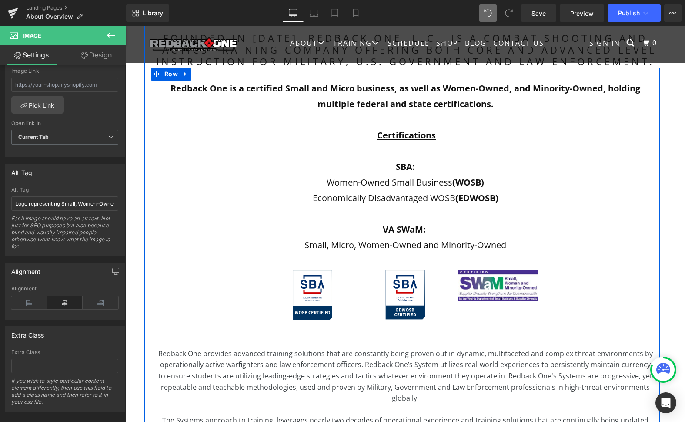
scroll to position [245, 0]
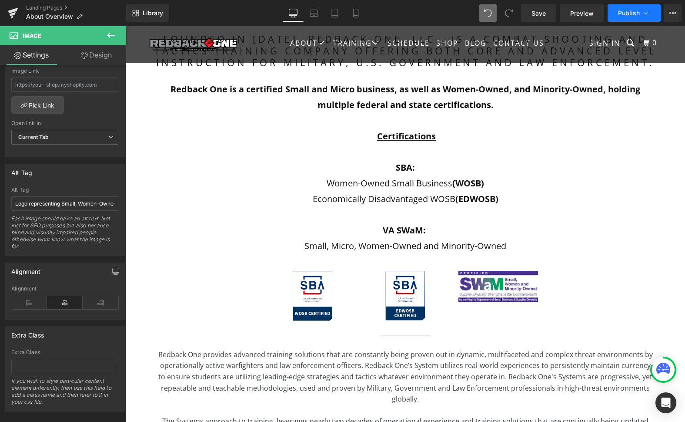
click at [617, 12] on button "Publish" at bounding box center [634, 12] width 53 height 17
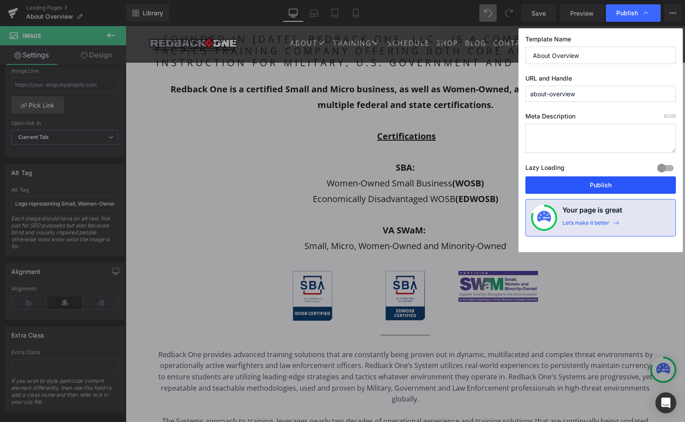
click at [611, 185] on button "Publish" at bounding box center [601, 184] width 151 height 17
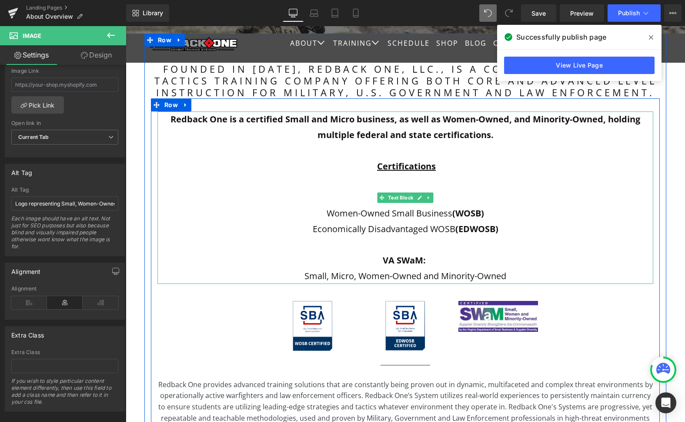
scroll to position [214, 0]
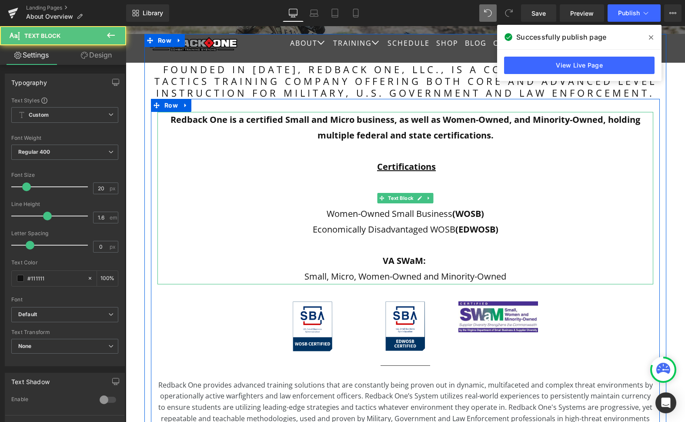
click at [521, 196] on p "SBA:" at bounding box center [405, 198] width 496 height 16
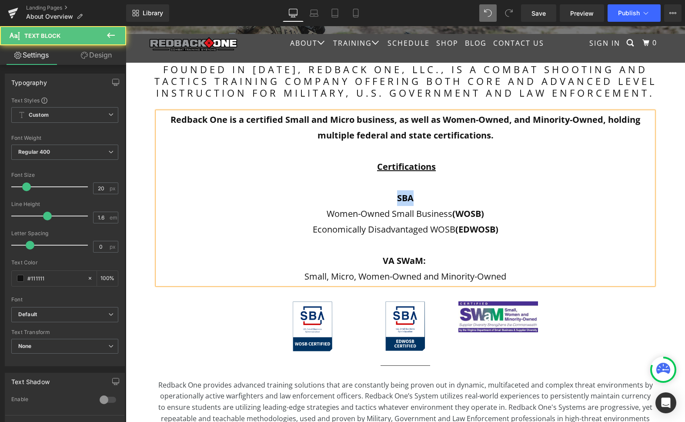
drag, startPoint x: 411, startPoint y: 199, endPoint x: 397, endPoint y: 198, distance: 14.4
click at [397, 198] on p "SBA" at bounding box center [405, 198] width 496 height 16
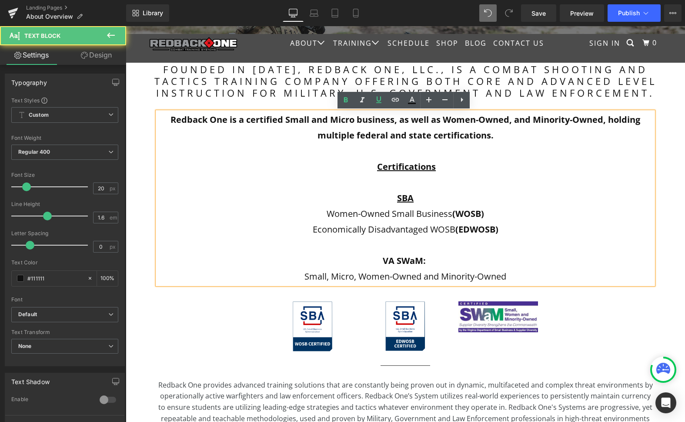
click at [421, 261] on strong "VA SWaM:" at bounding box center [404, 261] width 43 height 12
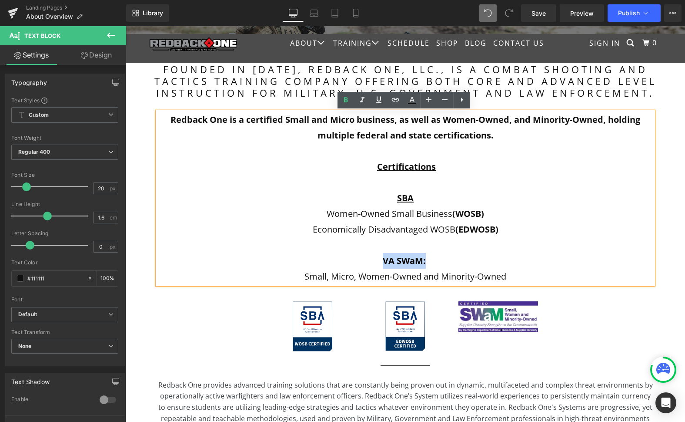
drag, startPoint x: 421, startPoint y: 261, endPoint x: 387, endPoint y: 260, distance: 34.4
click at [387, 260] on strong "VA SWaM:" at bounding box center [404, 261] width 43 height 12
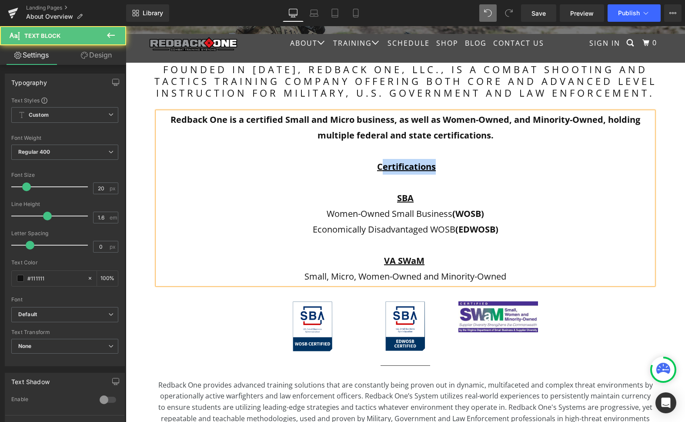
drag, startPoint x: 435, startPoint y: 170, endPoint x: 378, endPoint y: 168, distance: 57.5
click at [379, 168] on p "Certifications" at bounding box center [405, 167] width 496 height 16
click at [402, 166] on strong "** Certifications **" at bounding box center [405, 167] width 80 height 12
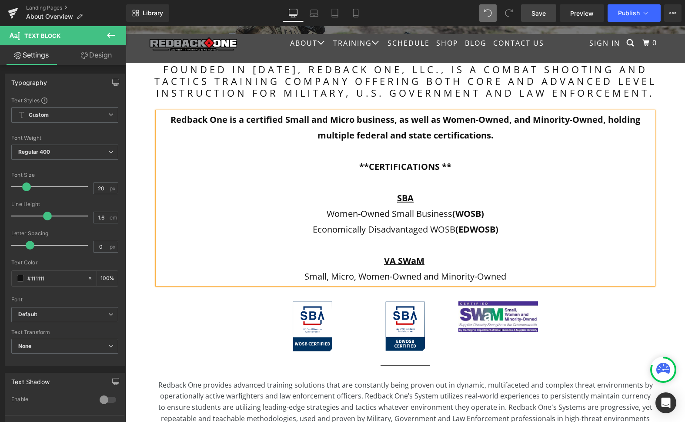
click at [541, 13] on span "Save" at bounding box center [539, 13] width 14 height 9
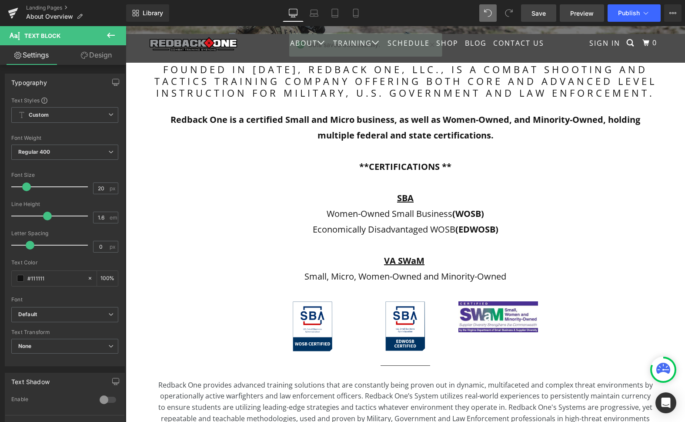
click at [587, 13] on span "Preview" at bounding box center [581, 13] width 23 height 9
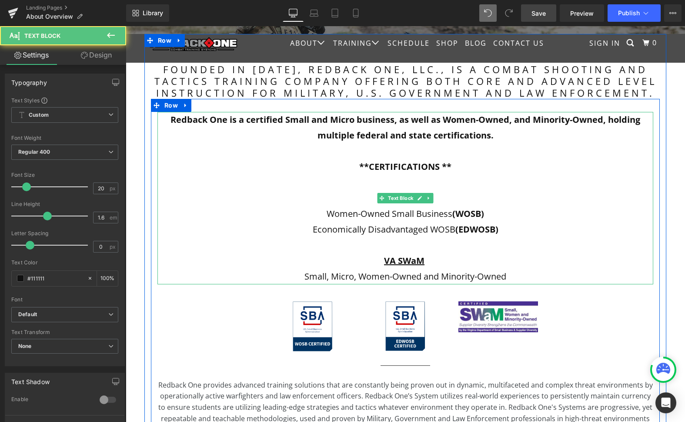
drag, startPoint x: 453, startPoint y: 166, endPoint x: 514, endPoint y: 167, distance: 61.3
click at [453, 166] on p "** CERTIFICATIONS **" at bounding box center [405, 167] width 496 height 16
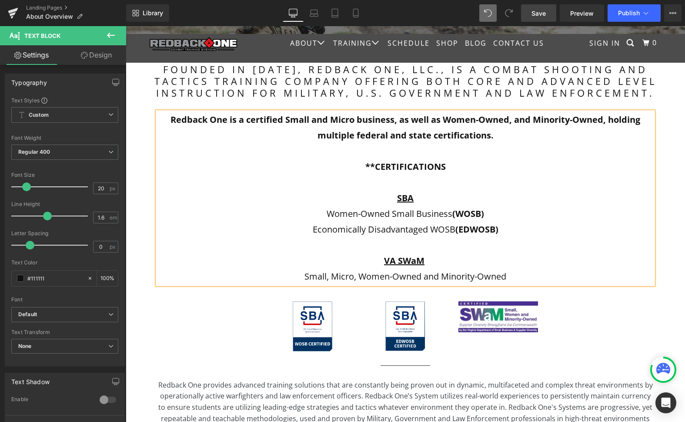
click at [543, 273] on p "Small, Micro, Women-Owned and Minority-Owned" at bounding box center [405, 276] width 496 height 16
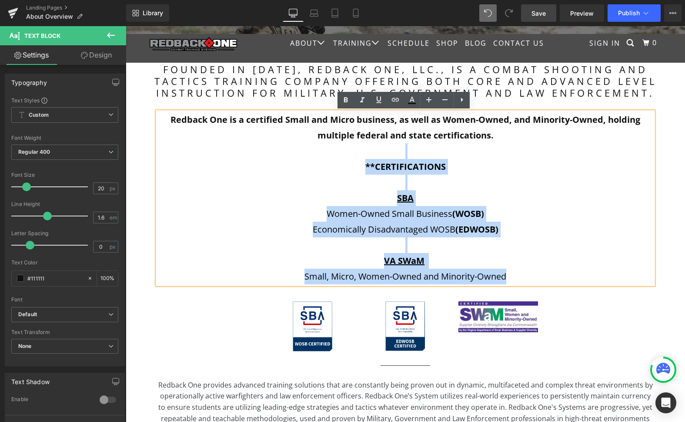
drag, startPoint x: 534, startPoint y: 277, endPoint x: 369, endPoint y: 154, distance: 206.4
click at [369, 154] on div "Redback One is a certified Small and Micro business, as well as Women-Owned, an…" at bounding box center [405, 198] width 496 height 172
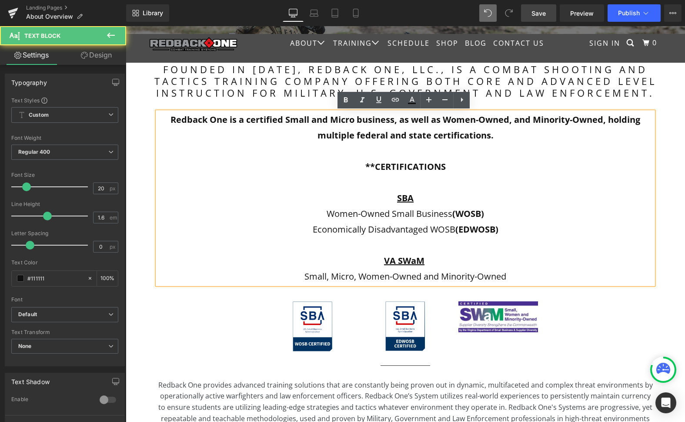
click at [462, 166] on p "** CERTIFICATIONS" at bounding box center [405, 167] width 496 height 16
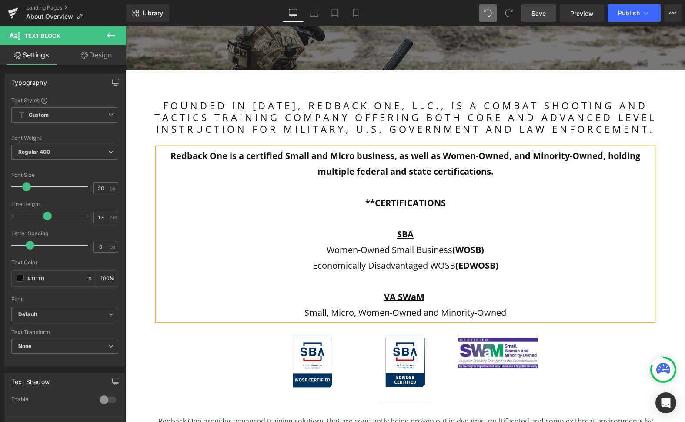
scroll to position [175, 0]
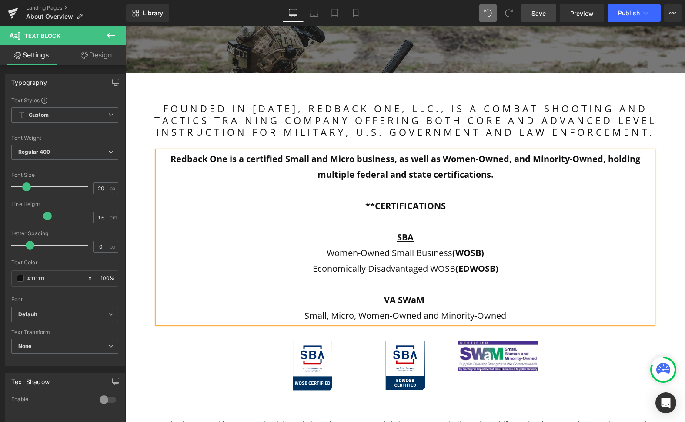
click at [316, 159] on b "Redback One is a certified Small and Micro business, as well as Women-Owned, an…" at bounding box center [406, 166] width 470 height 27
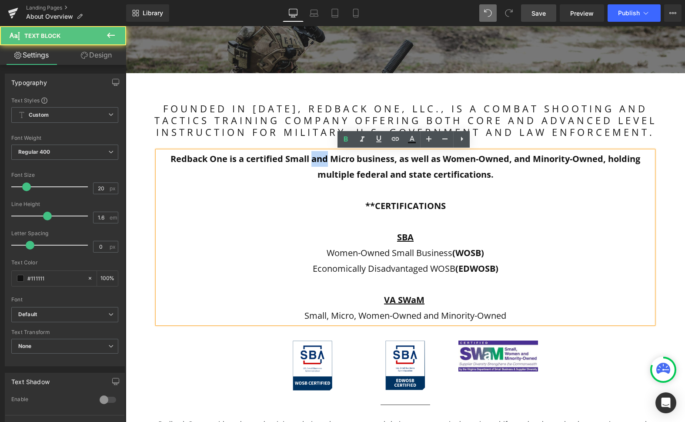
click at [316, 159] on b "Redback One is a certified Small and Micro business, as well as Women-Owned, an…" at bounding box center [406, 166] width 470 height 27
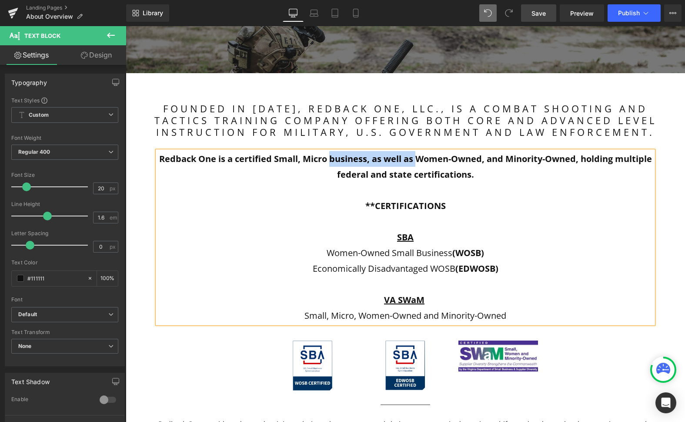
drag, startPoint x: 330, startPoint y: 159, endPoint x: 412, endPoint y: 159, distance: 81.4
click at [412, 159] on b "Redback One is a certified Small, Micro business, as well as Women-Owned, and M…" at bounding box center [405, 166] width 493 height 27
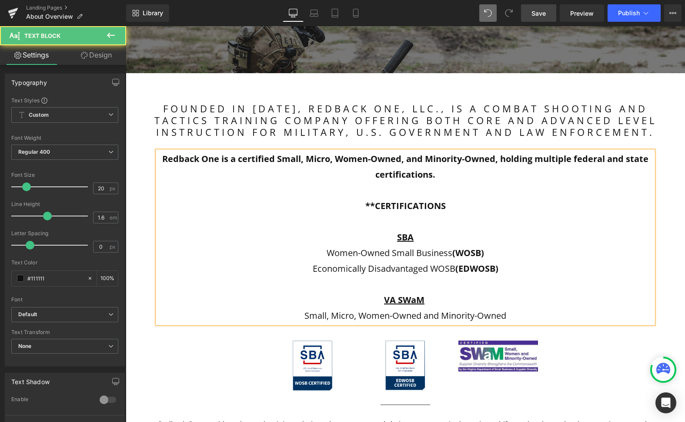
click at [494, 161] on b "Redback One is a certified Small, Micro, Women-Owned, and Minority-Owned, holdi…" at bounding box center [405, 166] width 486 height 27
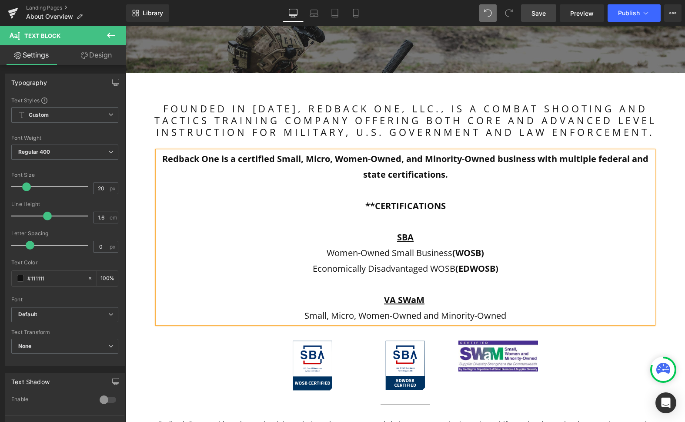
click at [375, 205] on strong "** CERTIFICATIONS" at bounding box center [405, 206] width 80 height 12
click at [440, 205] on strong "CERTIFICATIONS" at bounding box center [405, 206] width 73 height 12
click at [402, 206] on strong "CERTIFICATIONS:" at bounding box center [406, 206] width 76 height 12
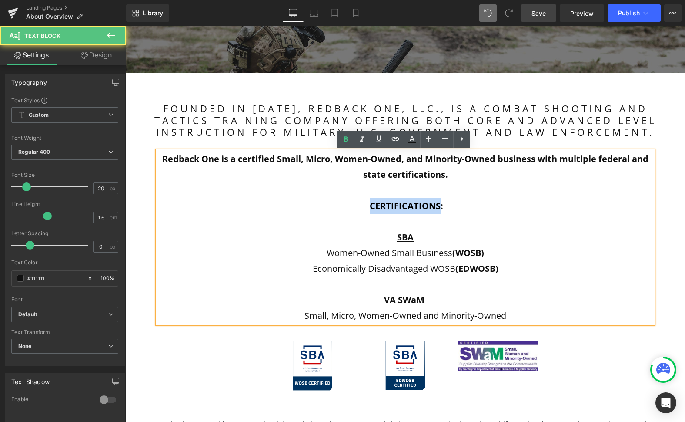
click at [402, 206] on strong "CERTIFICATIONS:" at bounding box center [406, 206] width 76 height 12
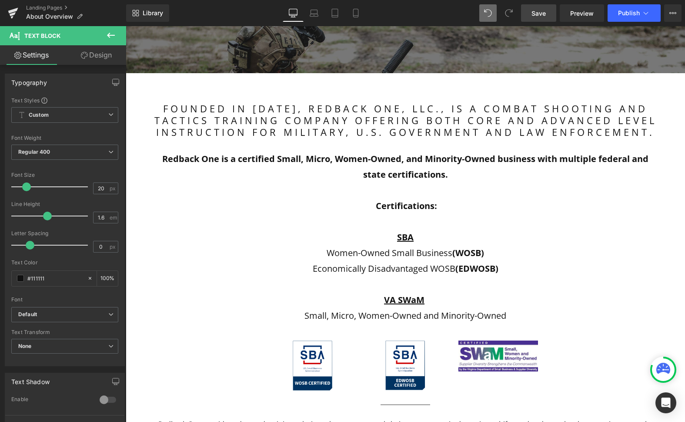
click at [543, 13] on span "Save" at bounding box center [539, 13] width 14 height 9
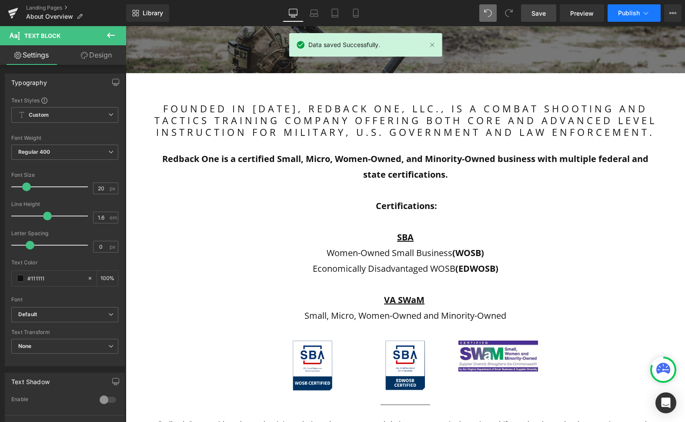
click at [621, 16] on span "Publish" at bounding box center [629, 13] width 22 height 7
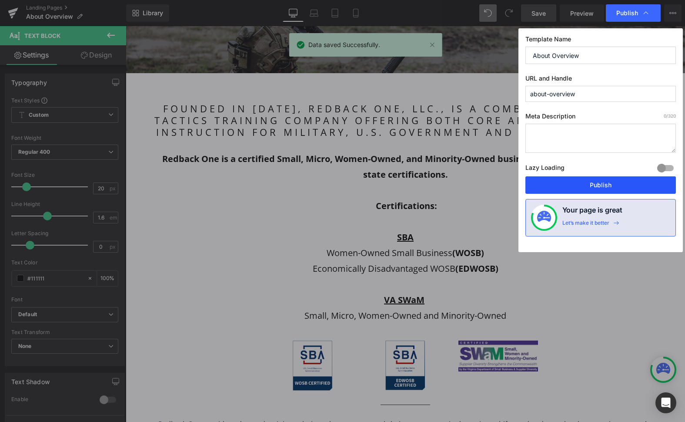
click at [611, 182] on button "Publish" at bounding box center [601, 184] width 151 height 17
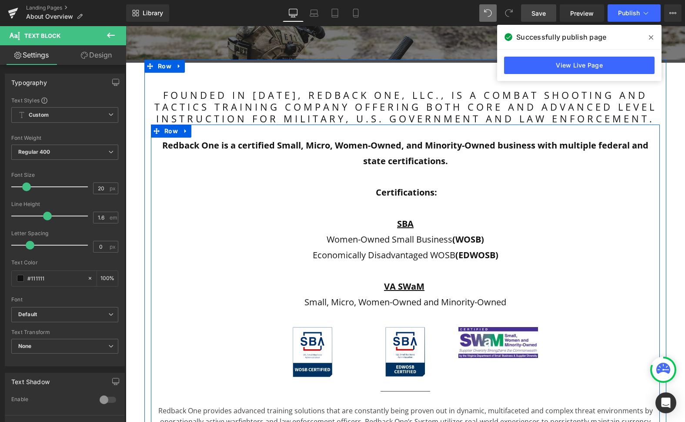
scroll to position [193, 0]
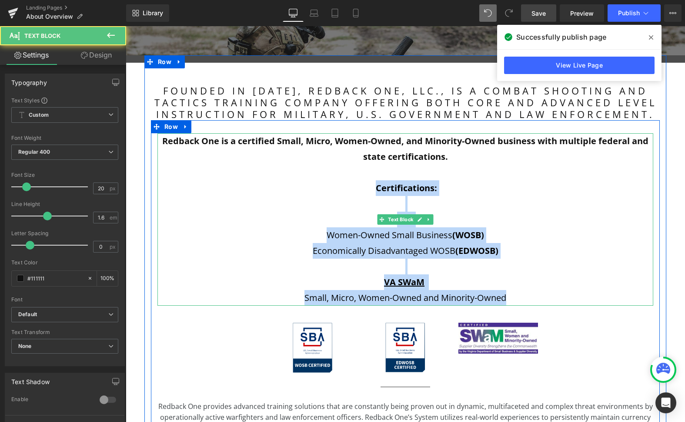
drag, startPoint x: 372, startPoint y: 187, endPoint x: 521, endPoint y: 298, distance: 185.6
click at [522, 298] on div "Redback One is a certified Small, Micro, Women-Owned, and Minority-Owned busine…" at bounding box center [405, 219] width 496 height 172
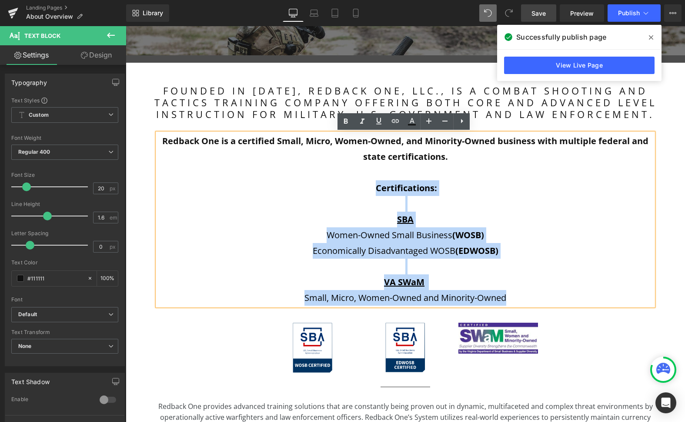
copy div "Certifications: SBA Women-Owned Small Business (WOSB) Economically Disadvantage…"
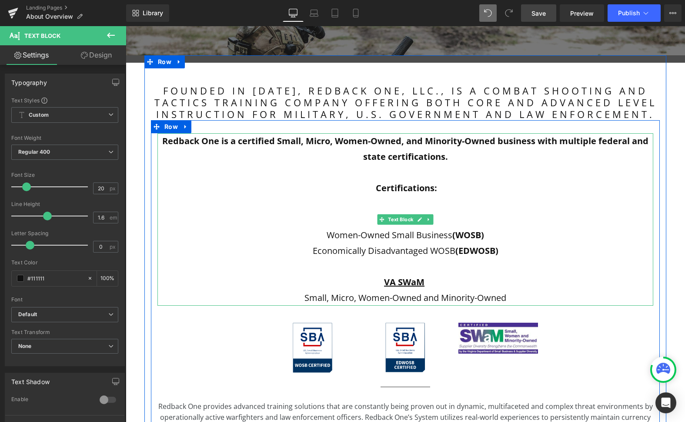
click at [501, 173] on p at bounding box center [405, 172] width 496 height 16
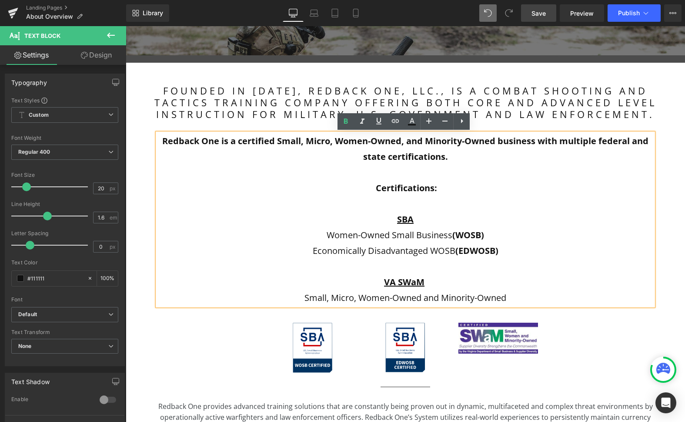
click at [533, 13] on span "Save" at bounding box center [539, 13] width 14 height 9
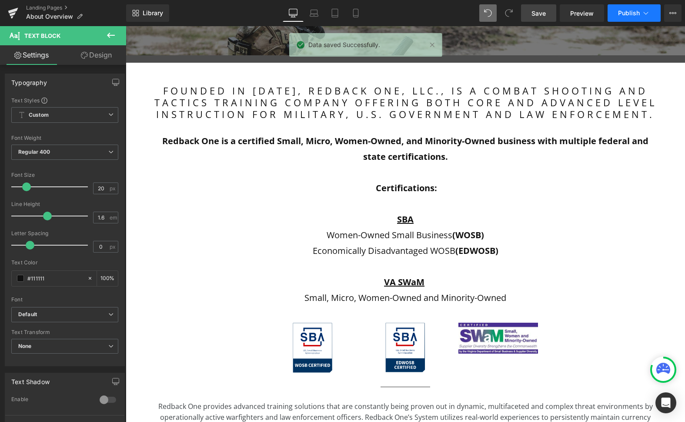
click at [621, 16] on span "Publish" at bounding box center [629, 13] width 22 height 7
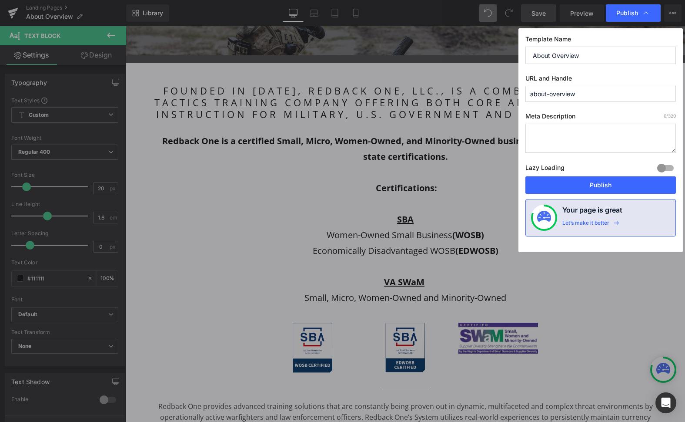
click at [613, 143] on textarea at bounding box center [601, 138] width 151 height 29
paste textarea "Redback One offers advanced combat shooting and tactics training for military, …"
type textarea "Redback One offers advanced combat shooting and tactics training for military, …"
click at [588, 93] on input "about-overview" at bounding box center [601, 94] width 151 height 16
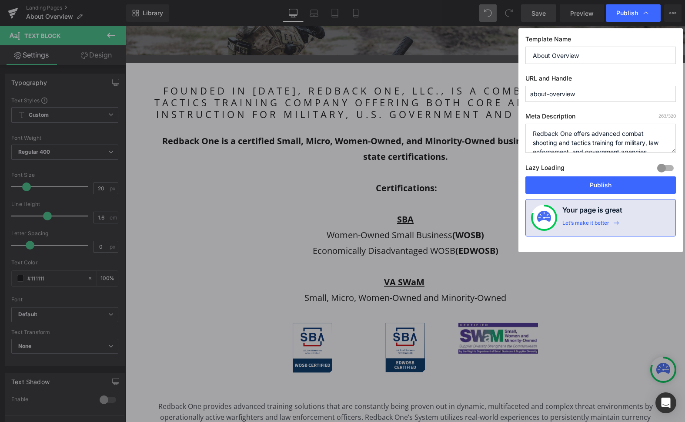
click at [587, 76] on label "URL and Handle" at bounding box center [601, 79] width 151 height 11
drag, startPoint x: 525, startPoint y: 36, endPoint x: 579, endPoint y: 117, distance: 97.0
click at [580, 117] on div "Template Name About Overview URL and Handle about-overview Meta Description 263…" at bounding box center [601, 140] width 164 height 224
copy div "Template Name URL and Handle Meta Description"
click at [621, 93] on input "about-overview" at bounding box center [601, 94] width 151 height 16
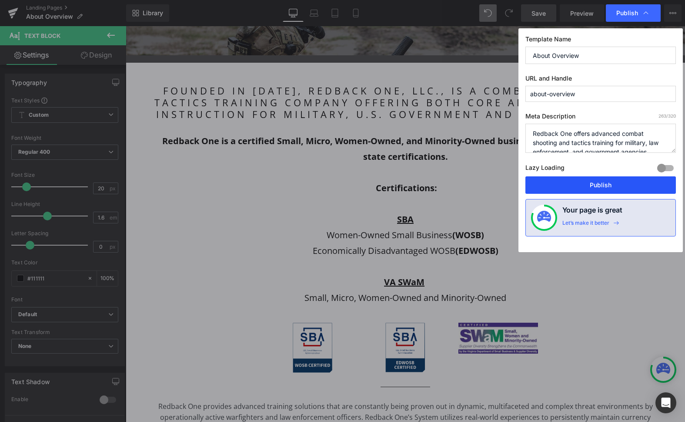
click at [594, 184] on button "Publish" at bounding box center [601, 184] width 151 height 17
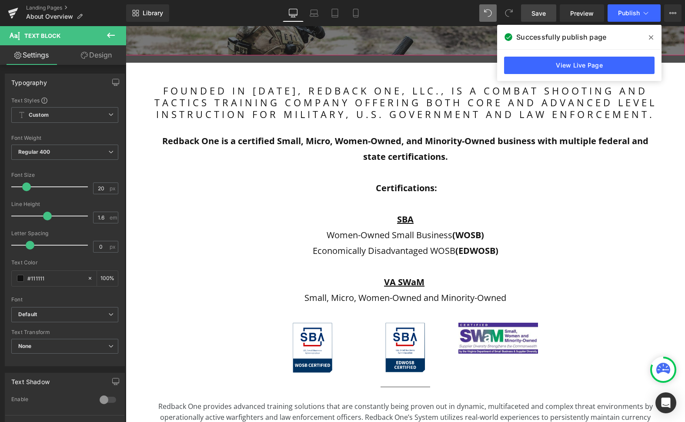
click at [544, 15] on span "Save" at bounding box center [539, 13] width 14 height 9
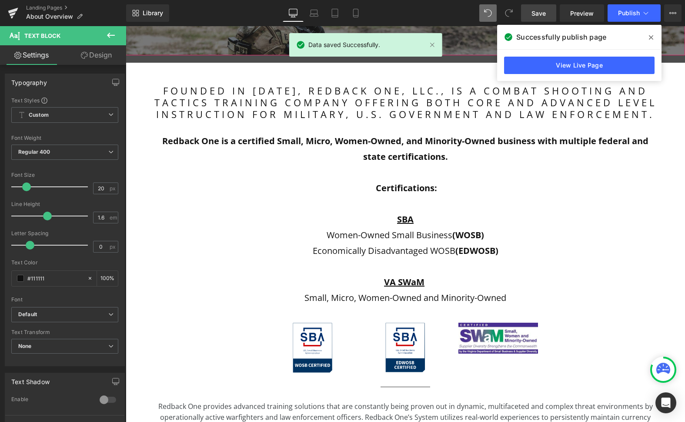
click at [621, 37] on icon at bounding box center [651, 37] width 4 height 7
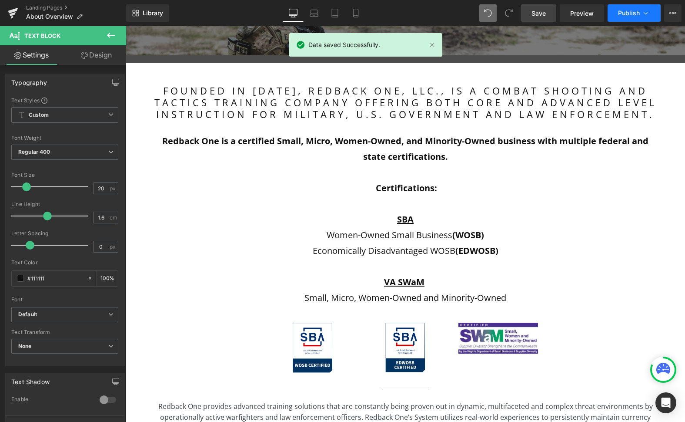
click at [621, 17] on button "Publish" at bounding box center [634, 12] width 53 height 17
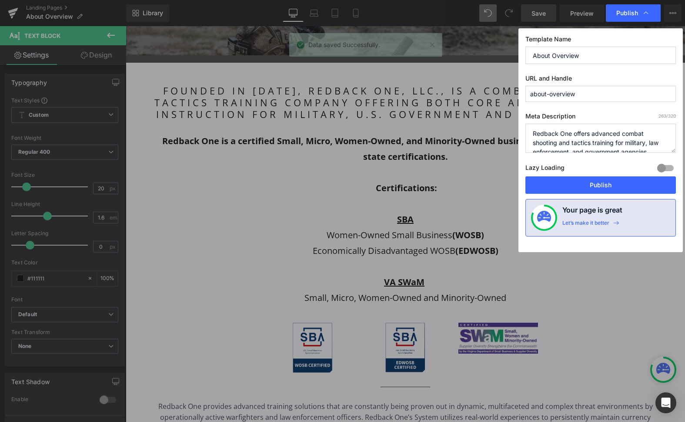
click at [570, 134] on textarea "Redback One offers advanced combat shooting and tactics training for military, …" at bounding box center [601, 138] width 151 height 29
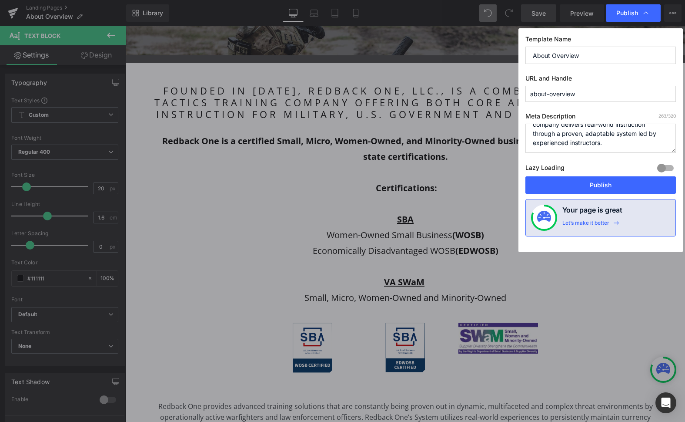
scroll to position [46, 0]
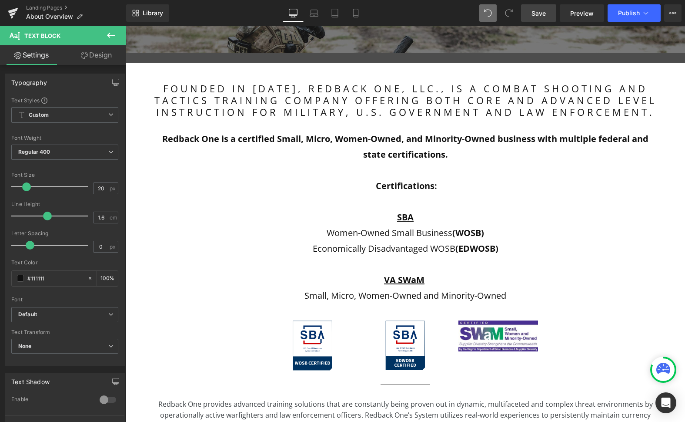
drag, startPoint x: 510, startPoint y: 221, endPoint x: 384, endPoint y: 195, distance: 128.8
